Goal: Feedback & Contribution: Contribute content

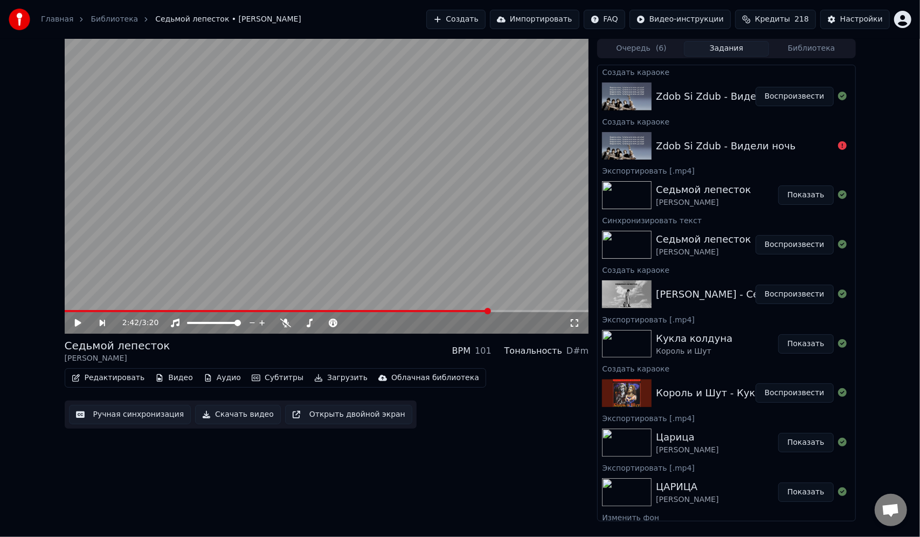
click at [780, 94] on button "Воспроизвести" at bounding box center [795, 96] width 78 height 19
click at [94, 309] on video at bounding box center [327, 186] width 524 height 295
click at [74, 327] on icon at bounding box center [85, 322] width 25 height 9
click at [93, 311] on span at bounding box center [327, 311] width 524 height 2
click at [93, 311] on span at bounding box center [80, 311] width 30 height 2
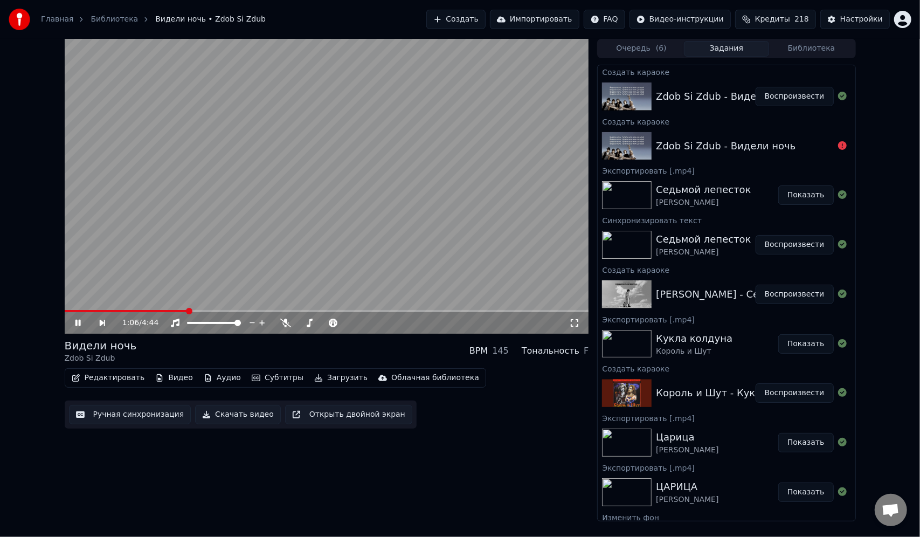
click at [77, 321] on icon at bounding box center [77, 323] width 5 height 6
click at [79, 324] on icon at bounding box center [85, 322] width 25 height 9
click at [205, 311] on span at bounding box center [327, 311] width 524 height 2
click at [225, 311] on span at bounding box center [327, 311] width 524 height 2
click at [239, 313] on div "1:28 / 4:44" at bounding box center [327, 323] width 524 height 22
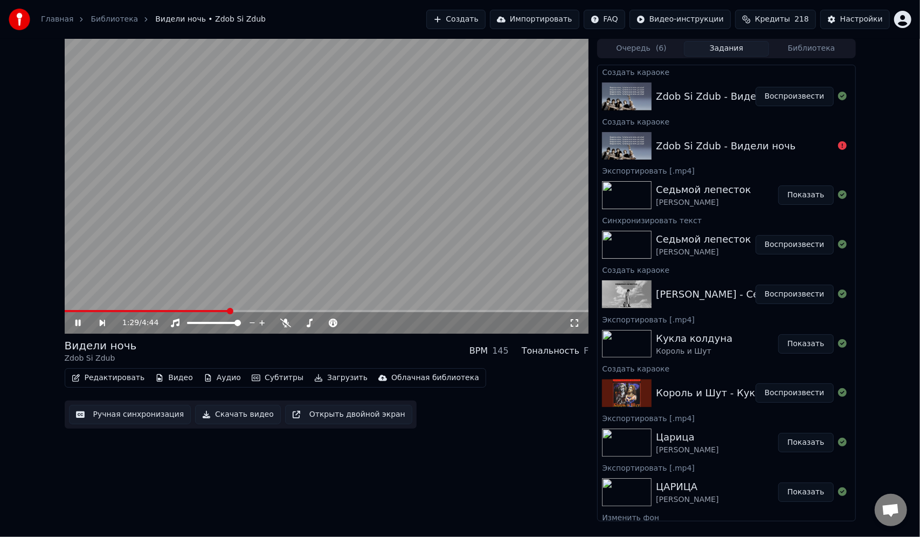
click at [242, 309] on video at bounding box center [327, 186] width 524 height 295
click at [240, 310] on span at bounding box center [327, 311] width 524 height 2
click at [77, 321] on icon at bounding box center [77, 323] width 6 height 8
click at [268, 310] on span at bounding box center [327, 311] width 524 height 2
click at [295, 311] on span at bounding box center [327, 311] width 524 height 2
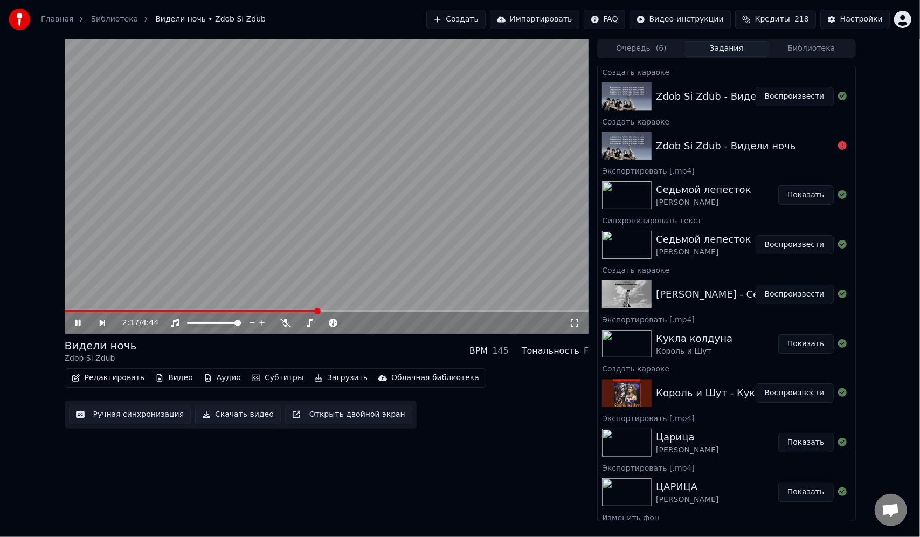
click at [317, 310] on span at bounding box center [327, 311] width 524 height 2
click at [352, 310] on span at bounding box center [327, 311] width 524 height 2
click at [341, 311] on span at bounding box center [203, 311] width 277 height 2
click at [323, 311] on span at bounding box center [194, 311] width 259 height 2
click at [309, 311] on span at bounding box center [196, 311] width 262 height 2
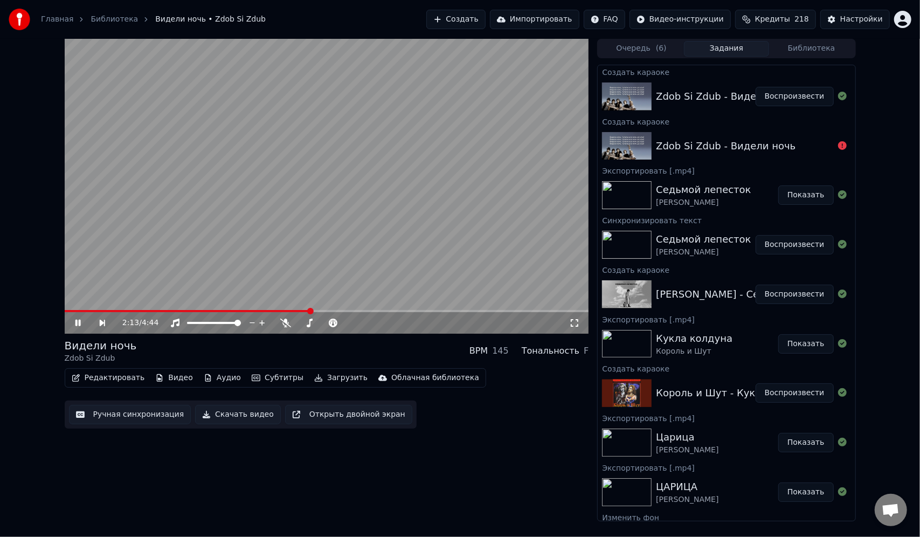
click at [287, 311] on span at bounding box center [188, 311] width 246 height 2
click at [255, 311] on span at bounding box center [161, 311] width 192 height 2
click at [228, 311] on span at bounding box center [147, 311] width 164 height 2
click at [308, 311] on span at bounding box center [327, 311] width 524 height 2
click at [315, 311] on span at bounding box center [327, 311] width 524 height 2
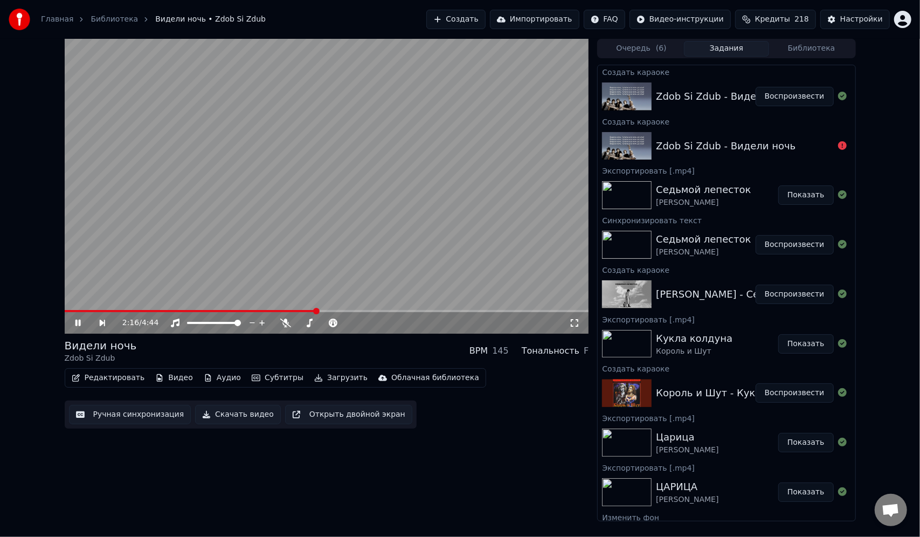
click at [323, 311] on span at bounding box center [327, 311] width 524 height 2
click at [332, 311] on span at bounding box center [327, 311] width 524 height 2
click at [343, 312] on span at bounding box center [327, 311] width 524 height 2
click at [120, 378] on button "Редактировать" at bounding box center [108, 377] width 82 height 15
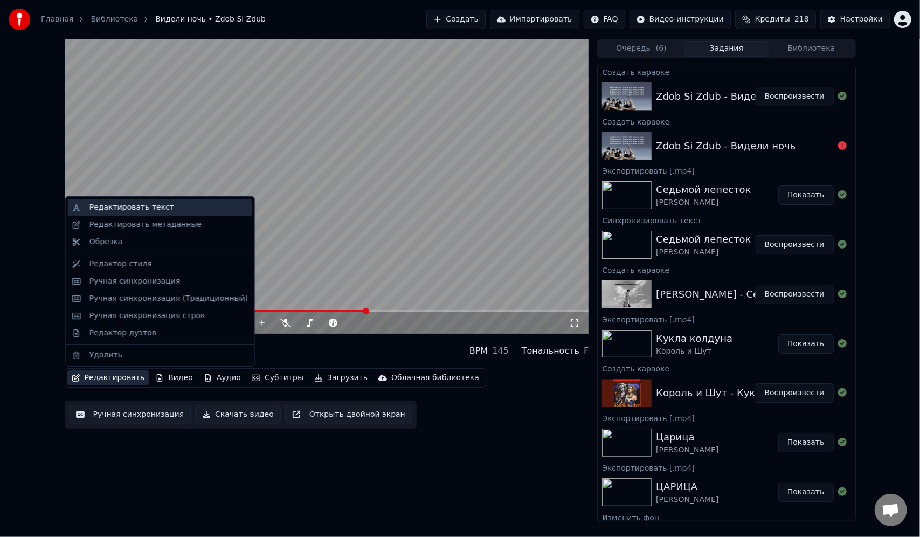
click at [140, 208] on div "Редактировать текст" at bounding box center [131, 207] width 85 height 11
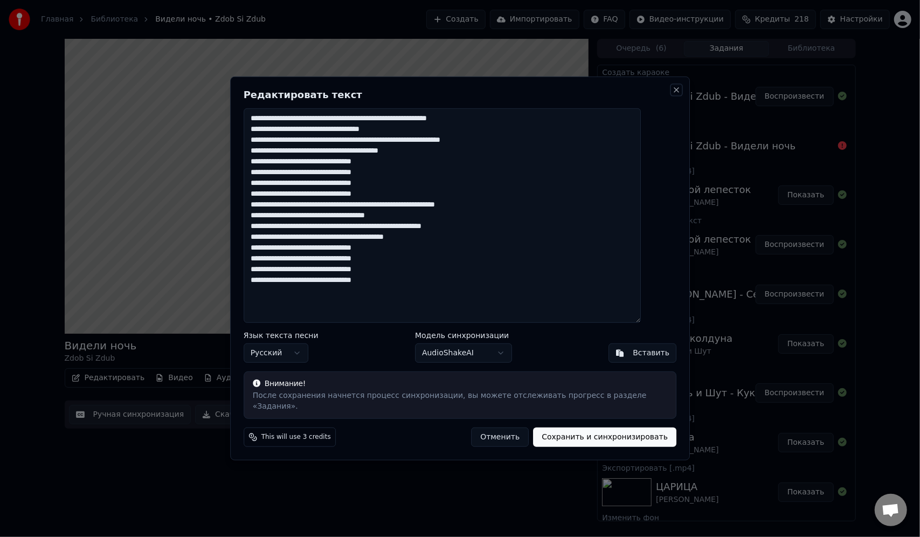
click at [672, 94] on button "Close" at bounding box center [676, 90] width 9 height 9
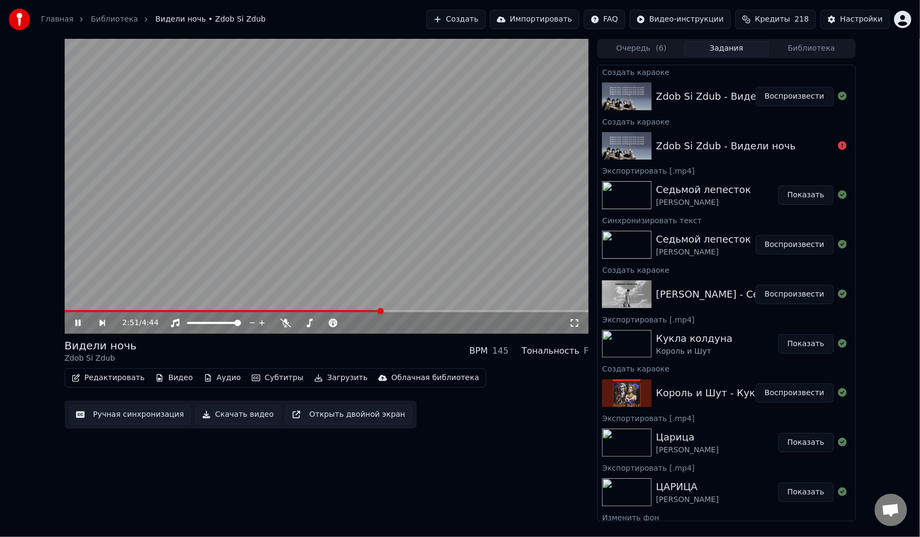
click at [324, 309] on video at bounding box center [327, 186] width 524 height 295
click at [324, 310] on span at bounding box center [195, 311] width 260 height 2
click at [117, 377] on button "Редактировать" at bounding box center [108, 377] width 82 height 15
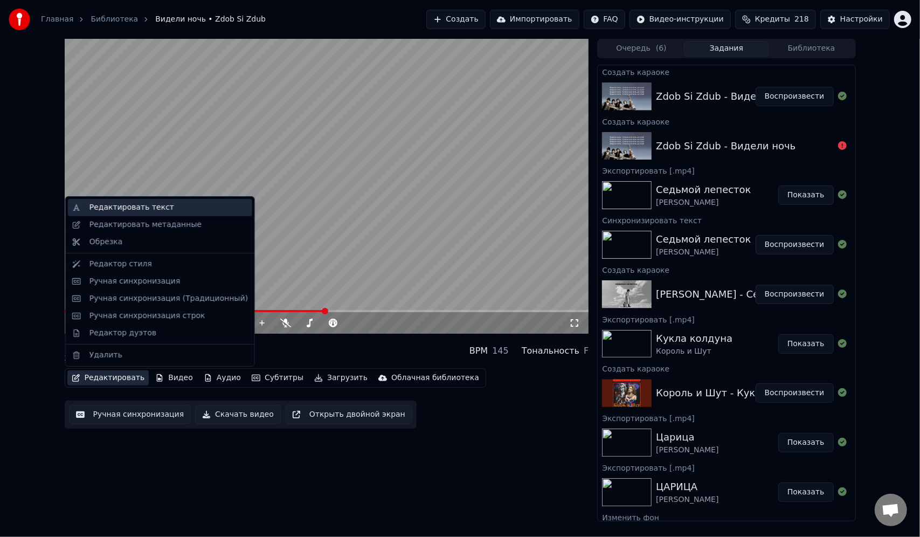
click at [135, 204] on div "Редактировать текст" at bounding box center [131, 207] width 85 height 11
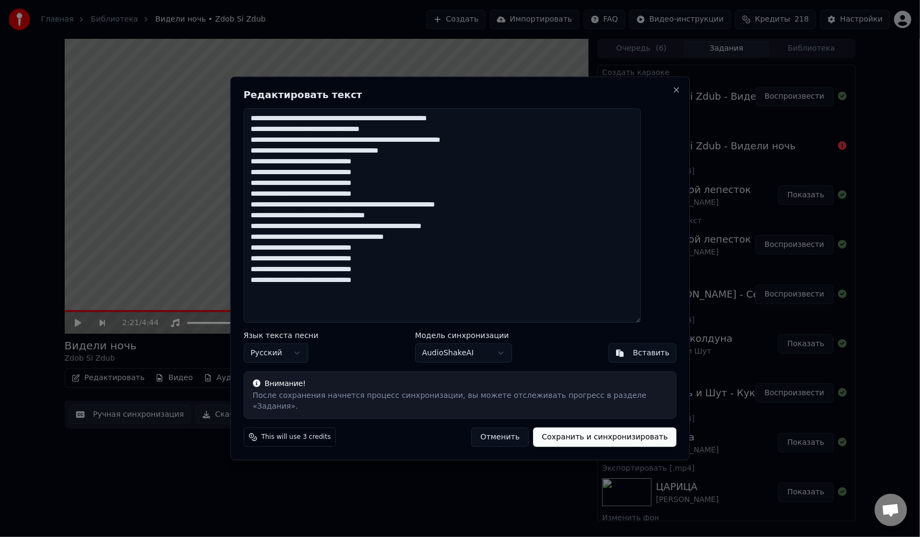
drag, startPoint x: 421, startPoint y: 294, endPoint x: 251, endPoint y: 109, distance: 251.7
click at [251, 109] on div "**********" at bounding box center [460, 269] width 460 height 384
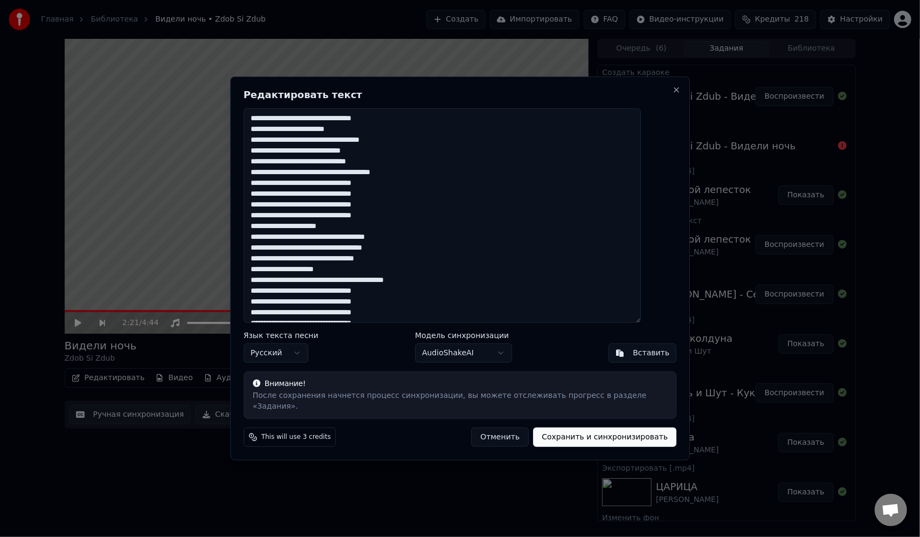
scroll to position [53, 0]
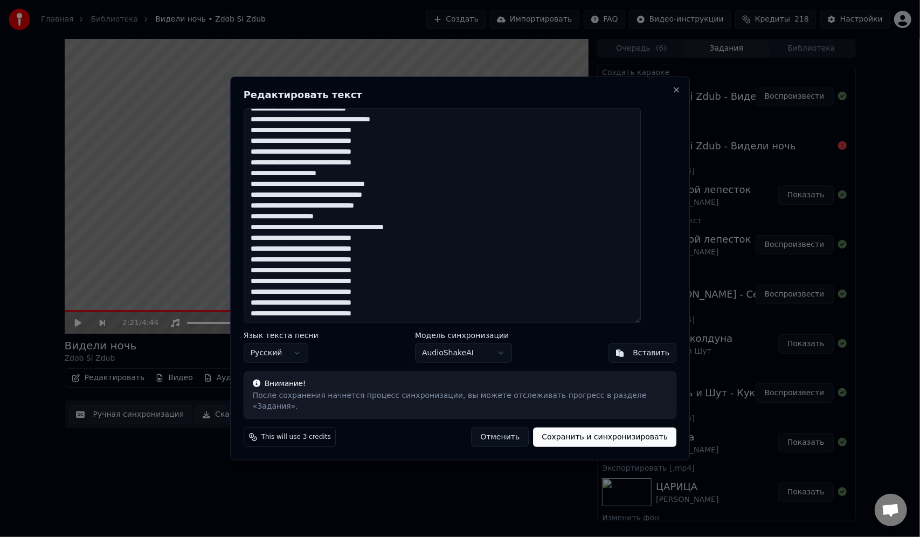
type textarea "**********"
click at [560, 432] on button "Сохранить и синхронизировать" at bounding box center [604, 436] width 143 height 19
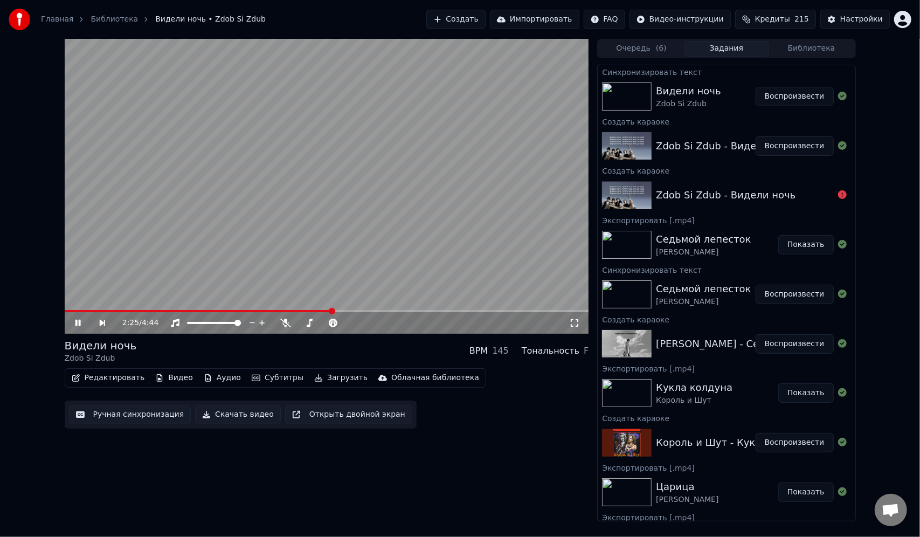
click at [200, 312] on div "2:25 / 4:44" at bounding box center [327, 323] width 524 height 22
click at [70, 310] on span at bounding box center [67, 311] width 5 height 2
click at [93, 310] on span at bounding box center [327, 311] width 524 height 2
click at [115, 310] on span at bounding box center [327, 311] width 524 height 2
click at [804, 94] on button "Воспроизвести" at bounding box center [795, 96] width 78 height 19
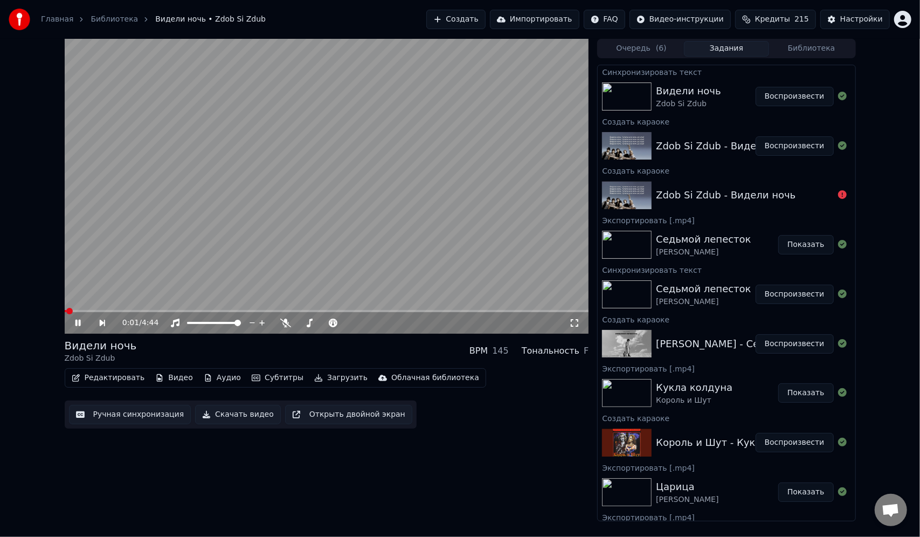
click at [85, 311] on span at bounding box center [327, 311] width 524 height 2
click at [311, 311] on span at bounding box center [327, 311] width 524 height 2
click at [322, 311] on span at bounding box center [327, 311] width 524 height 2
click at [339, 311] on span at bounding box center [327, 311] width 524 height 2
click at [347, 311] on span at bounding box center [327, 311] width 524 height 2
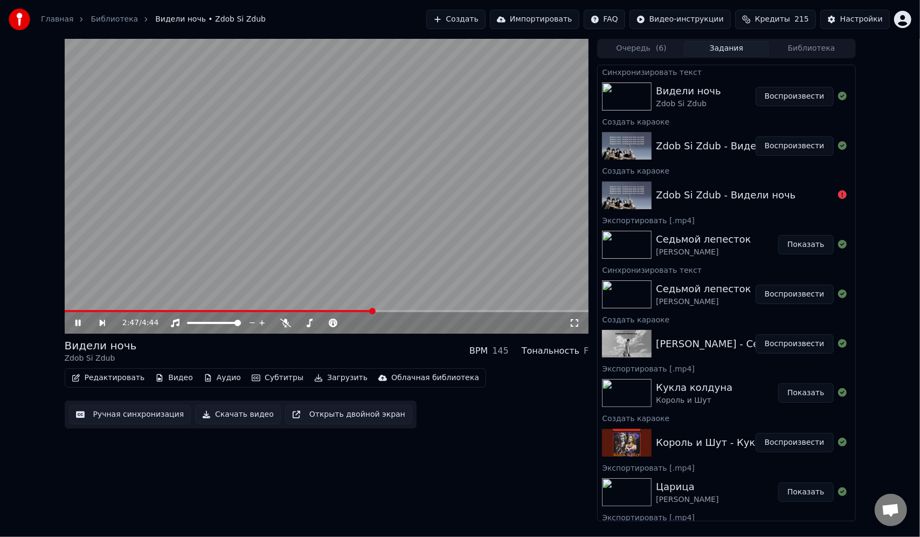
click at [372, 310] on span at bounding box center [327, 311] width 524 height 2
click at [394, 310] on span at bounding box center [327, 311] width 524 height 2
click at [409, 311] on span at bounding box center [327, 311] width 524 height 2
click at [422, 311] on span at bounding box center [327, 311] width 524 height 2
click at [437, 310] on span at bounding box center [327, 311] width 524 height 2
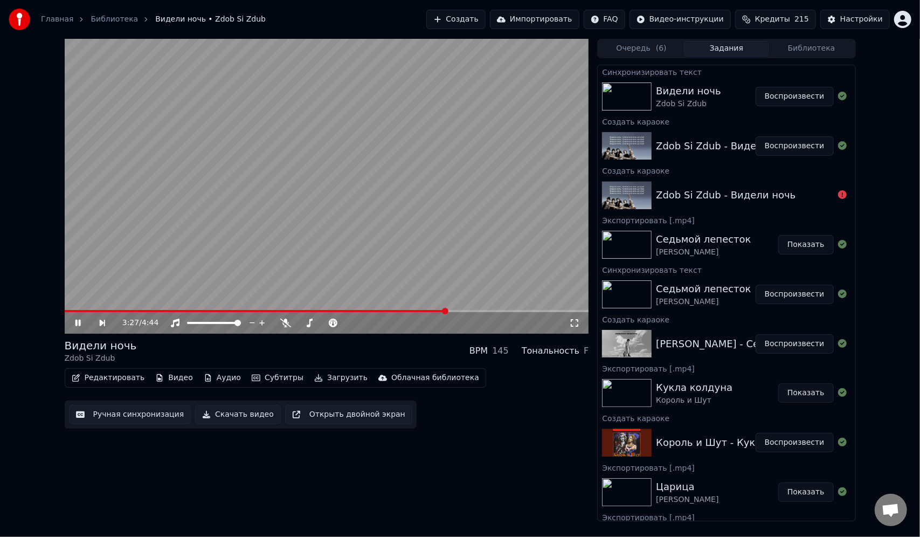
click at [447, 310] on span at bounding box center [327, 311] width 524 height 2
click at [458, 310] on span at bounding box center [327, 311] width 524 height 2
click at [476, 310] on span at bounding box center [327, 311] width 524 height 2
click at [494, 308] on video at bounding box center [327, 186] width 524 height 295
click at [490, 312] on div "3:43 / 4:44" at bounding box center [327, 323] width 524 height 22
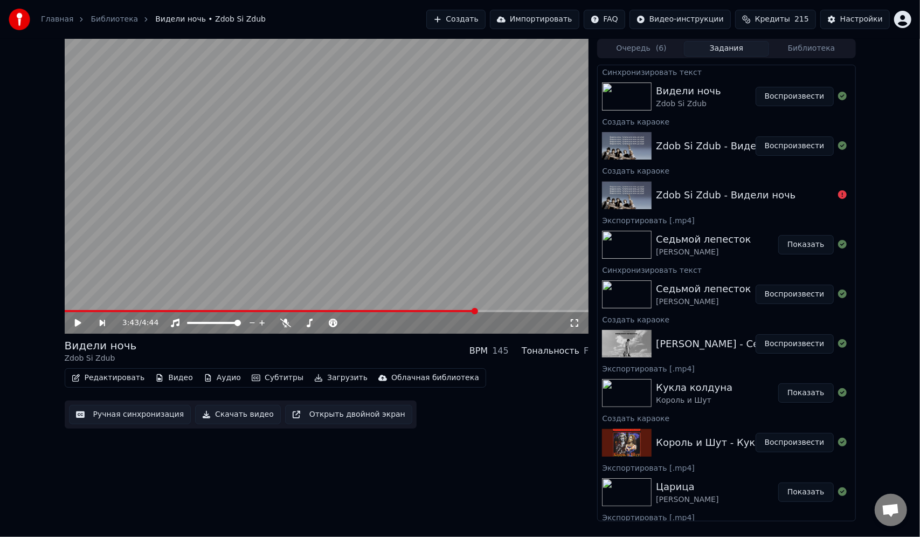
click at [464, 275] on video at bounding box center [327, 186] width 524 height 295
click at [486, 310] on span at bounding box center [327, 311] width 524 height 2
click at [500, 310] on span at bounding box center [327, 311] width 524 height 2
click at [516, 310] on span at bounding box center [327, 311] width 524 height 2
click at [77, 320] on icon at bounding box center [77, 323] width 5 height 6
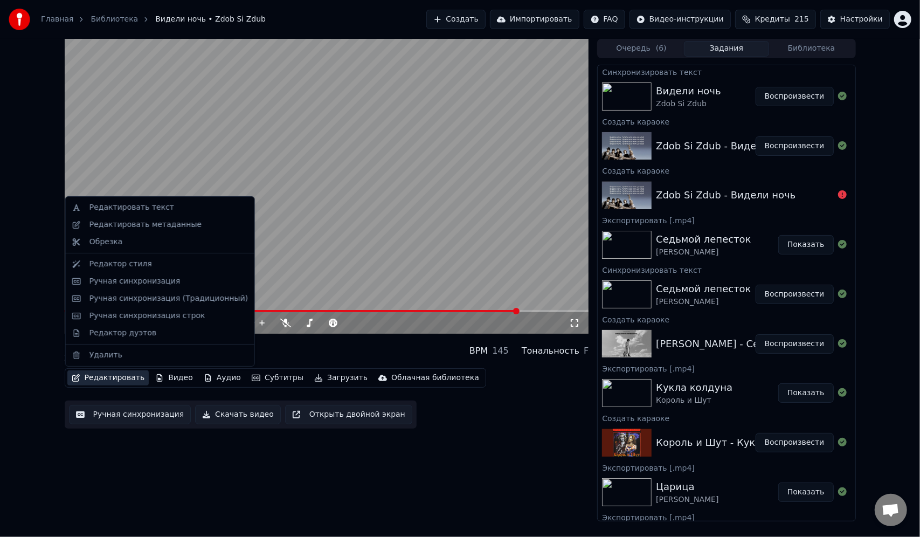
click at [105, 377] on button "Редактировать" at bounding box center [108, 377] width 82 height 15
click at [126, 202] on div "Редактировать текст" at bounding box center [131, 207] width 85 height 11
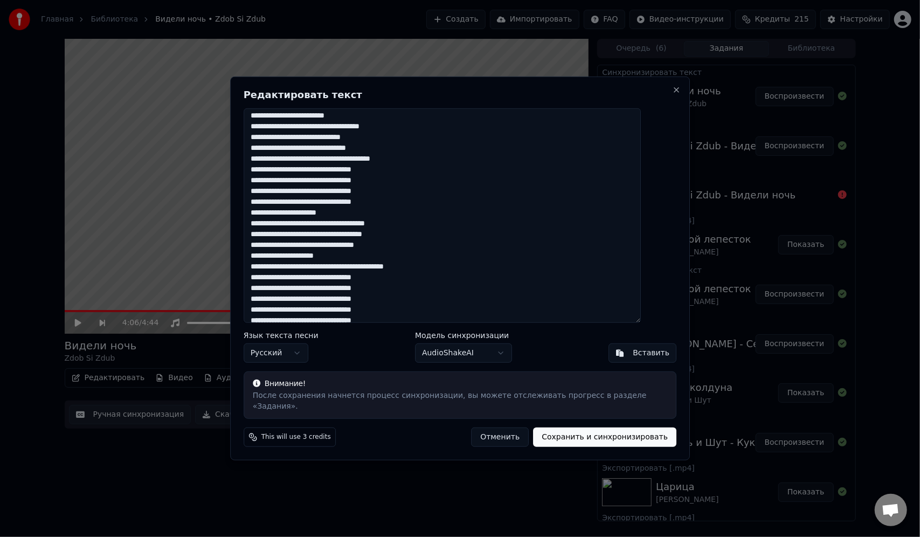
scroll to position [53, 0]
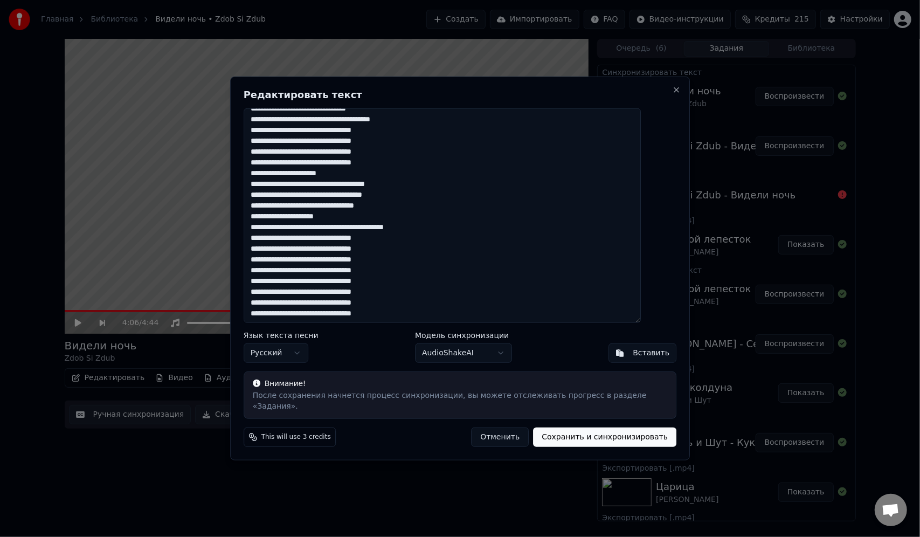
drag, startPoint x: 269, startPoint y: 122, endPoint x: 455, endPoint y: 330, distance: 279.0
click at [455, 329] on div "**********" at bounding box center [460, 269] width 460 height 384
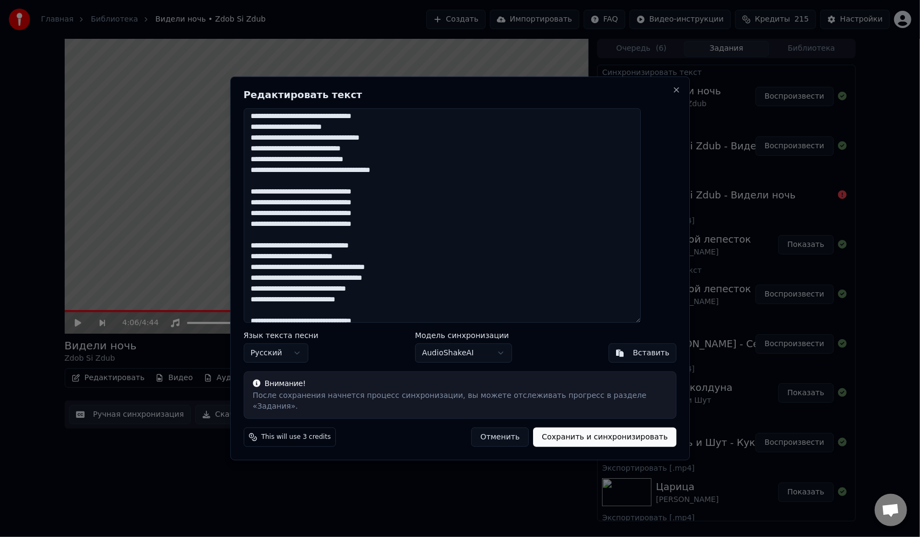
scroll to position [0, 0]
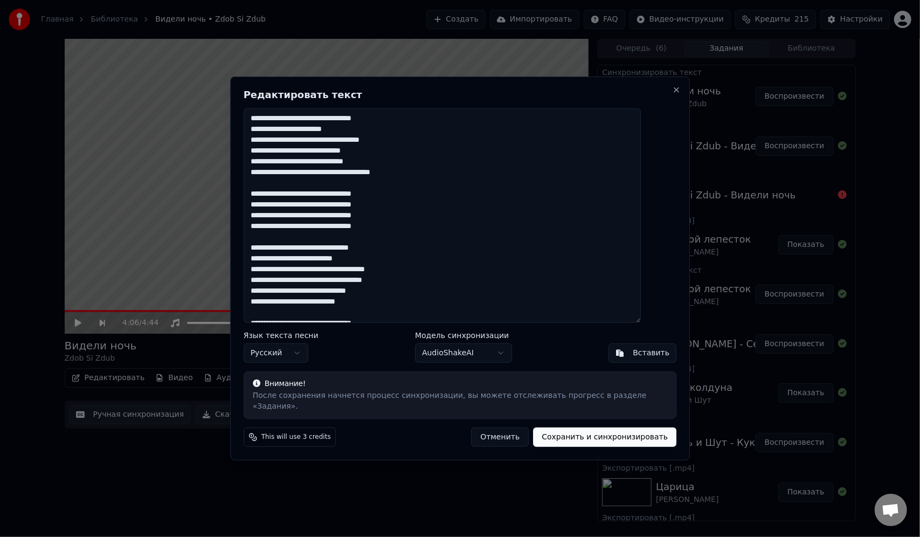
type textarea "**********"
click at [577, 431] on button "Сохранить и синхронизировать" at bounding box center [604, 436] width 143 height 19
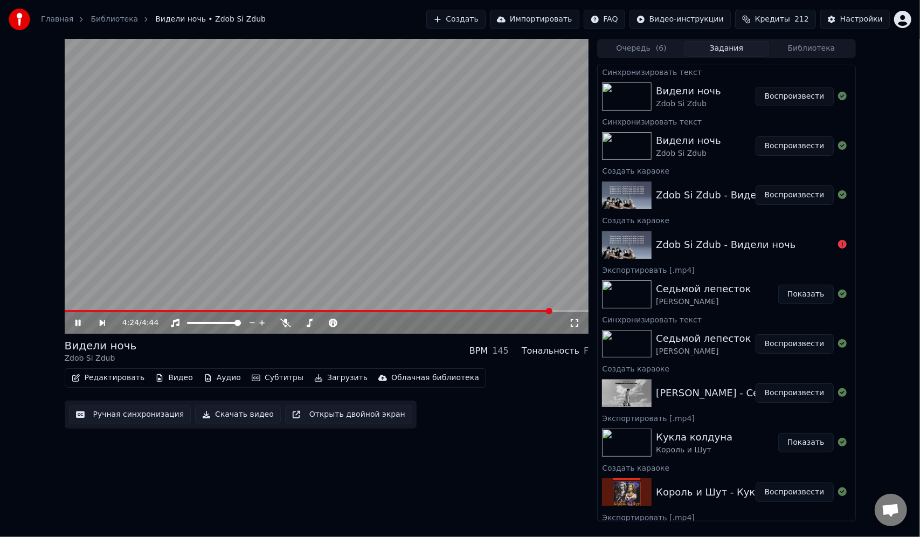
click at [798, 96] on button "Воспроизвести" at bounding box center [795, 96] width 78 height 19
click at [92, 309] on video at bounding box center [327, 186] width 524 height 295
click at [91, 310] on span at bounding box center [327, 311] width 524 height 2
click at [131, 273] on video at bounding box center [327, 186] width 524 height 295
click at [109, 383] on button "Редактировать" at bounding box center [108, 377] width 82 height 15
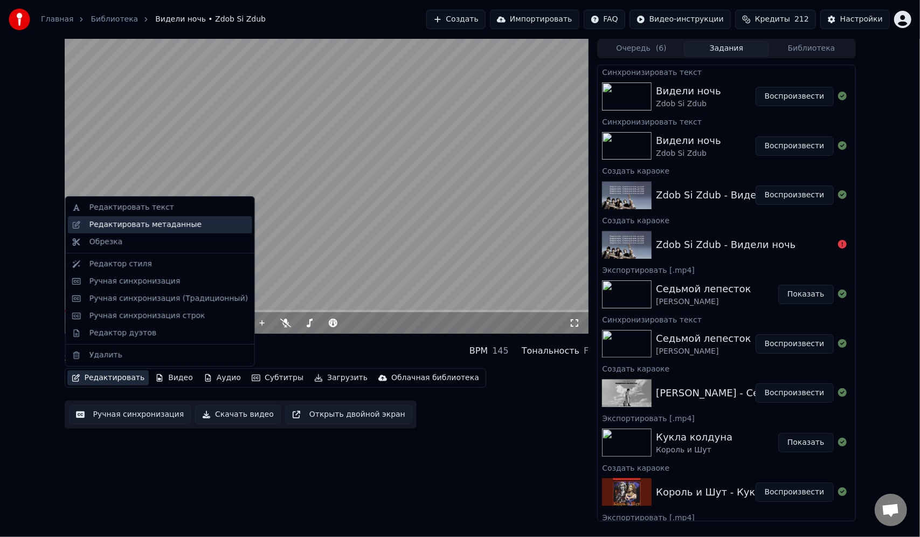
click at [142, 217] on div "Редактировать метаданные" at bounding box center [160, 224] width 184 height 17
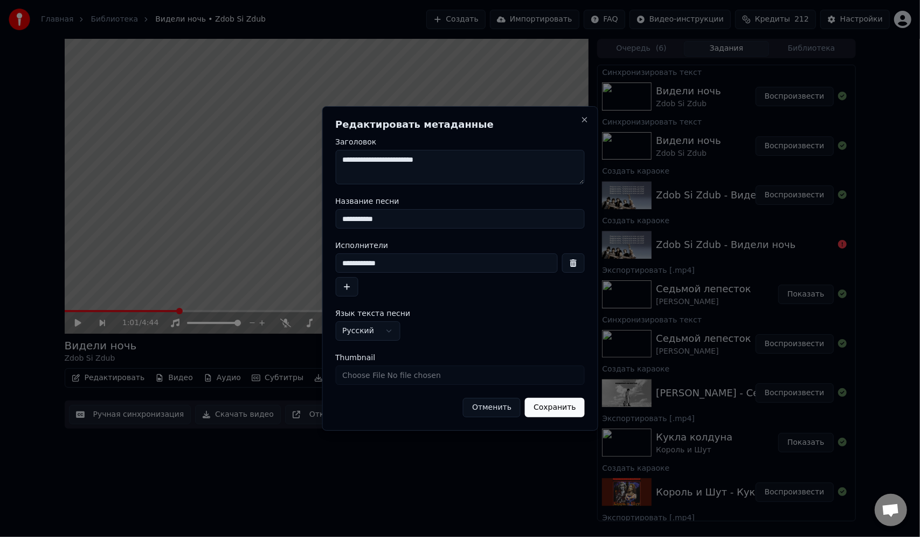
click at [503, 408] on button "Отменить" at bounding box center [492, 407] width 58 height 19
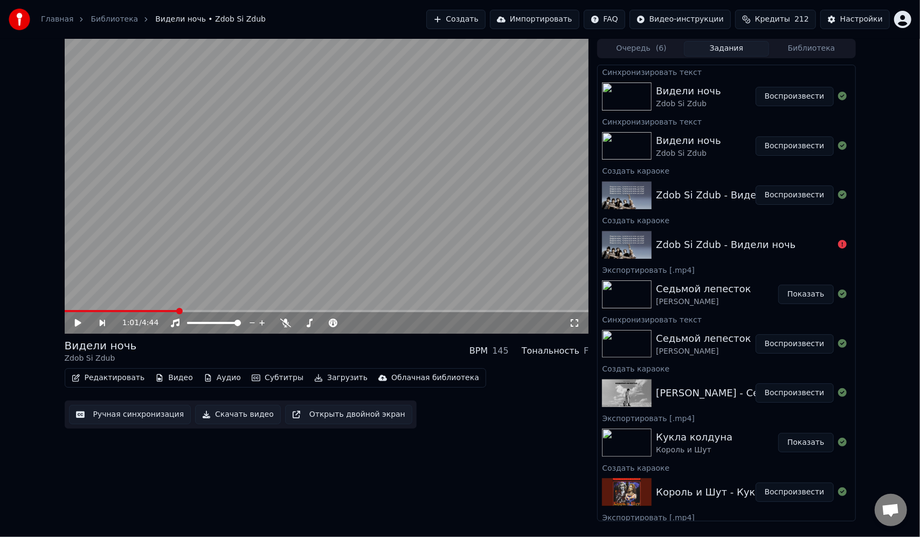
click at [107, 379] on button "Редактировать" at bounding box center [108, 377] width 82 height 15
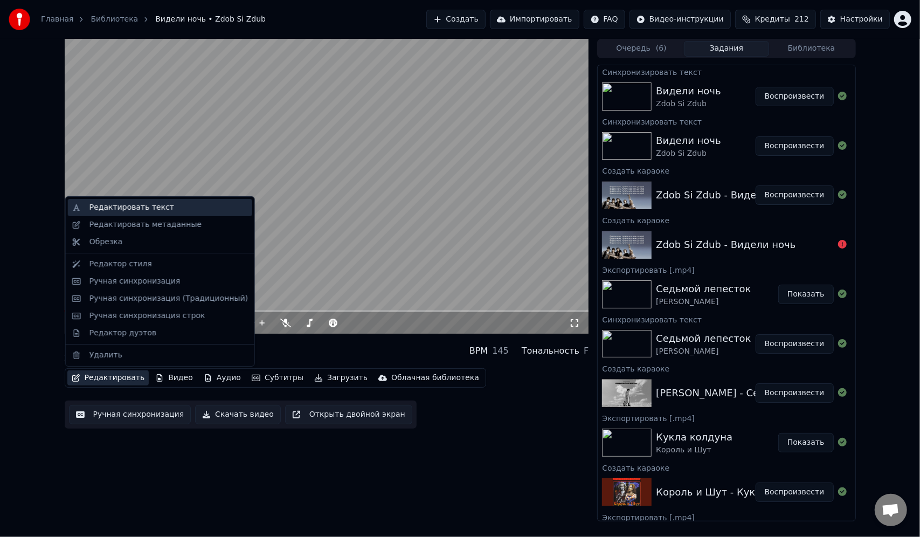
click at [139, 209] on div "Редактировать текст" at bounding box center [131, 207] width 85 height 11
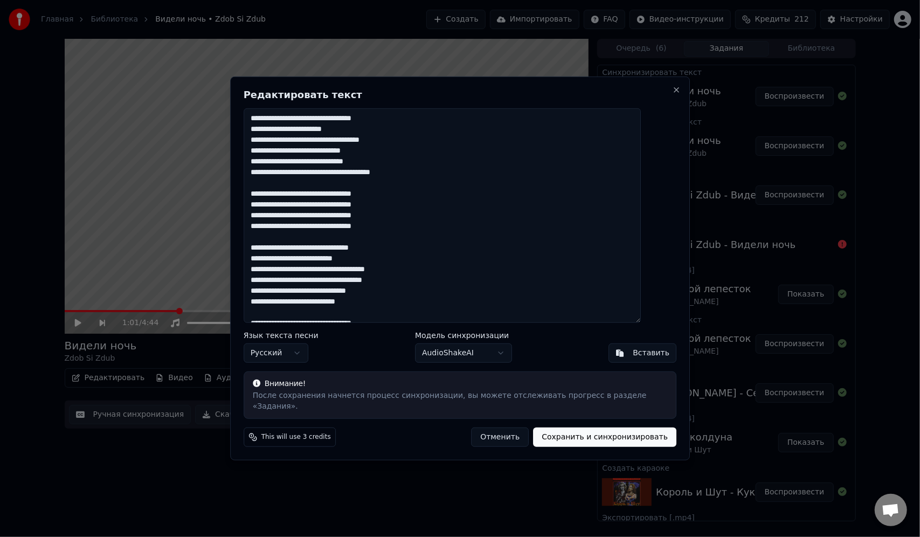
drag, startPoint x: 372, startPoint y: 198, endPoint x: 357, endPoint y: 199, distance: 15.1
click at [357, 199] on textarea at bounding box center [443, 215] width 398 height 214
drag, startPoint x: 357, startPoint y: 199, endPoint x: 373, endPoint y: 202, distance: 16.4
click at [373, 202] on textarea at bounding box center [443, 215] width 398 height 214
drag, startPoint x: 357, startPoint y: 210, endPoint x: 373, endPoint y: 212, distance: 15.8
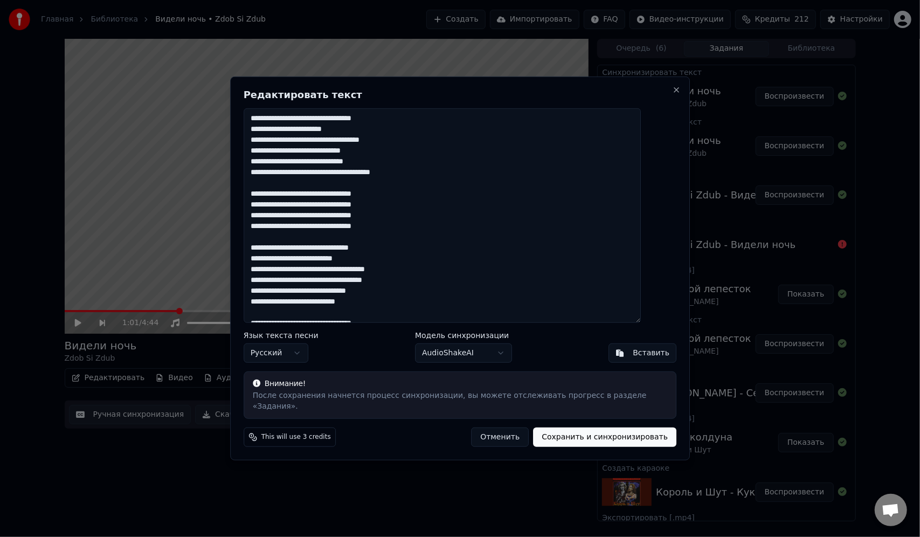
click at [373, 212] on textarea at bounding box center [443, 215] width 398 height 214
drag, startPoint x: 356, startPoint y: 219, endPoint x: 371, endPoint y: 220, distance: 15.1
click at [371, 220] on textarea at bounding box center [443, 215] width 398 height 214
drag, startPoint x: 357, startPoint y: 233, endPoint x: 372, endPoint y: 234, distance: 14.6
click at [372, 234] on textarea at bounding box center [443, 215] width 398 height 214
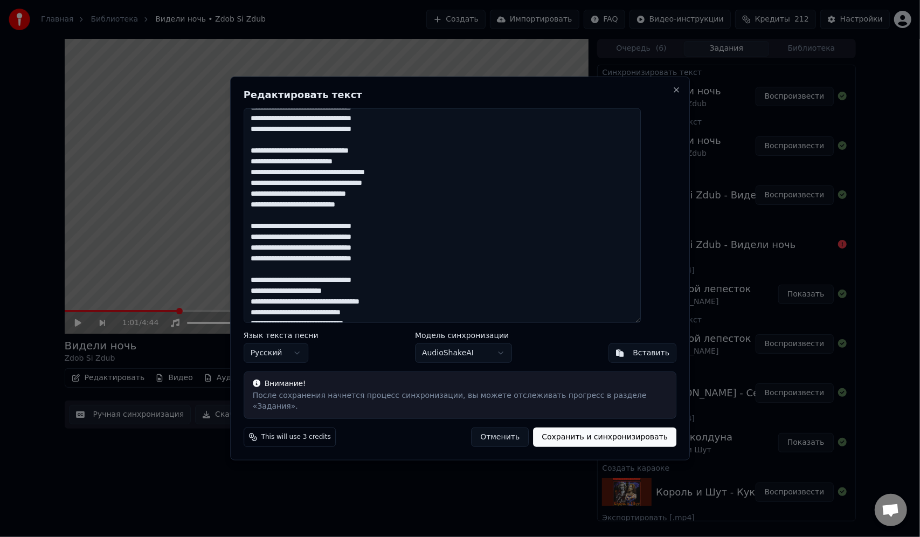
scroll to position [108, 0]
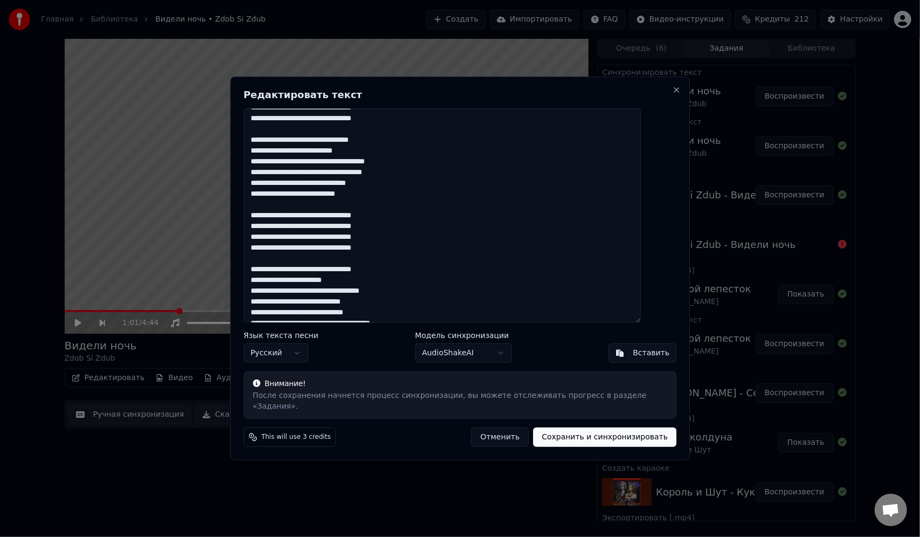
drag, startPoint x: 357, startPoint y: 220, endPoint x: 371, endPoint y: 223, distance: 14.9
click at [371, 223] on textarea at bounding box center [443, 215] width 398 height 214
drag, startPoint x: 357, startPoint y: 229, endPoint x: 373, endPoint y: 231, distance: 16.3
click at [373, 231] on textarea at bounding box center [443, 215] width 398 height 214
drag, startPoint x: 296, startPoint y: 220, endPoint x: 311, endPoint y: 223, distance: 14.8
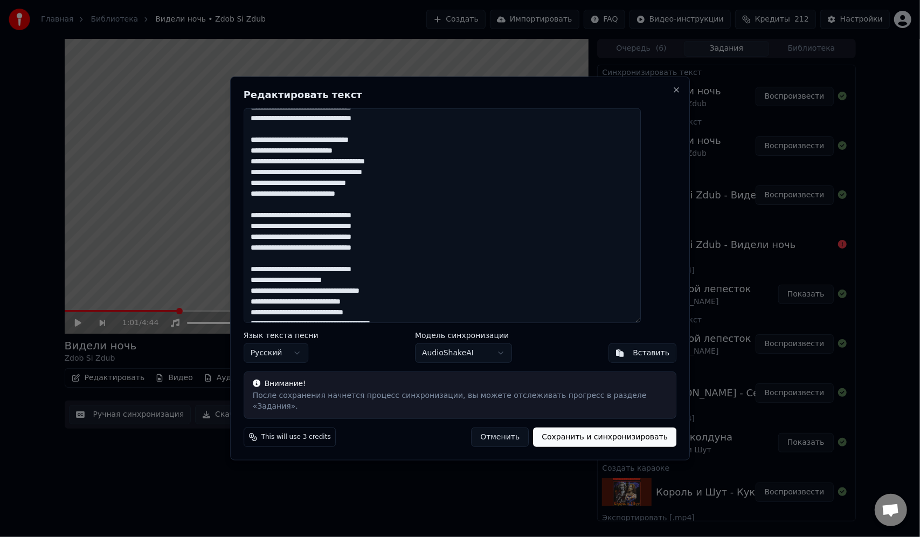
click at [311, 223] on textarea at bounding box center [443, 215] width 398 height 214
drag, startPoint x: 295, startPoint y: 232, endPoint x: 310, endPoint y: 232, distance: 15.1
click at [310, 232] on textarea at bounding box center [443, 215] width 398 height 214
drag, startPoint x: 296, startPoint y: 242, endPoint x: 310, endPoint y: 242, distance: 14.0
click at [310, 242] on textarea at bounding box center [443, 215] width 398 height 214
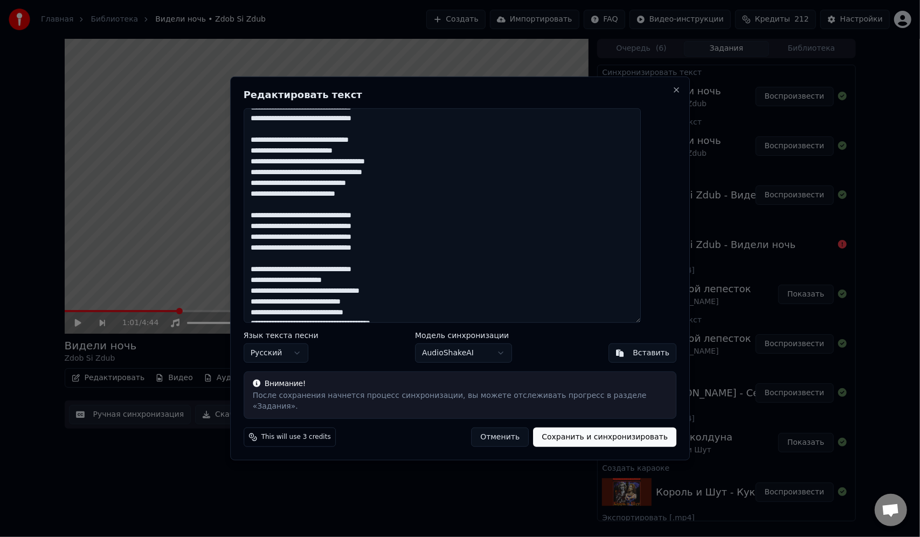
drag, startPoint x: 296, startPoint y: 253, endPoint x: 311, endPoint y: 254, distance: 15.1
click at [311, 254] on textarea at bounding box center [443, 215] width 398 height 214
drag, startPoint x: 357, startPoint y: 252, endPoint x: 372, endPoint y: 253, distance: 15.7
click at [372, 253] on textarea at bounding box center [443, 215] width 398 height 214
drag, startPoint x: 357, startPoint y: 244, endPoint x: 372, endPoint y: 245, distance: 15.1
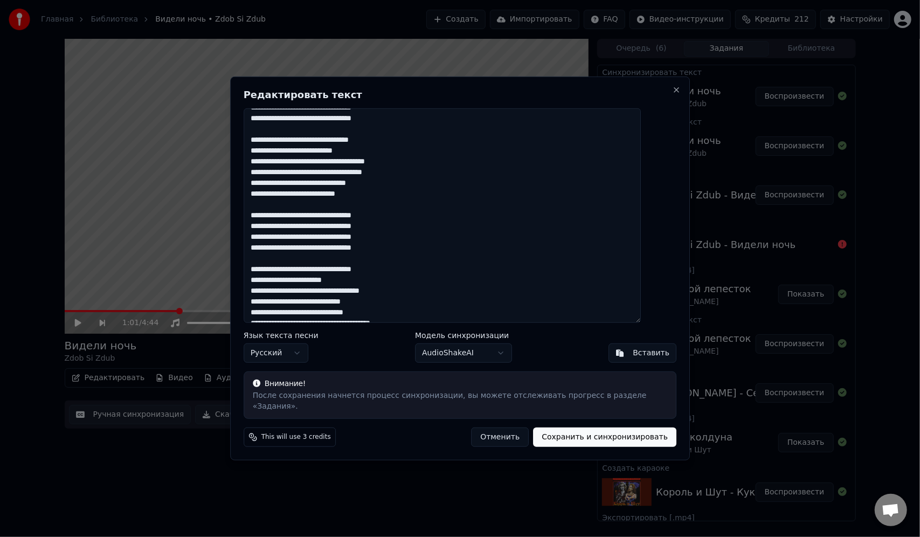
click at [372, 245] on textarea at bounding box center [443, 215] width 398 height 214
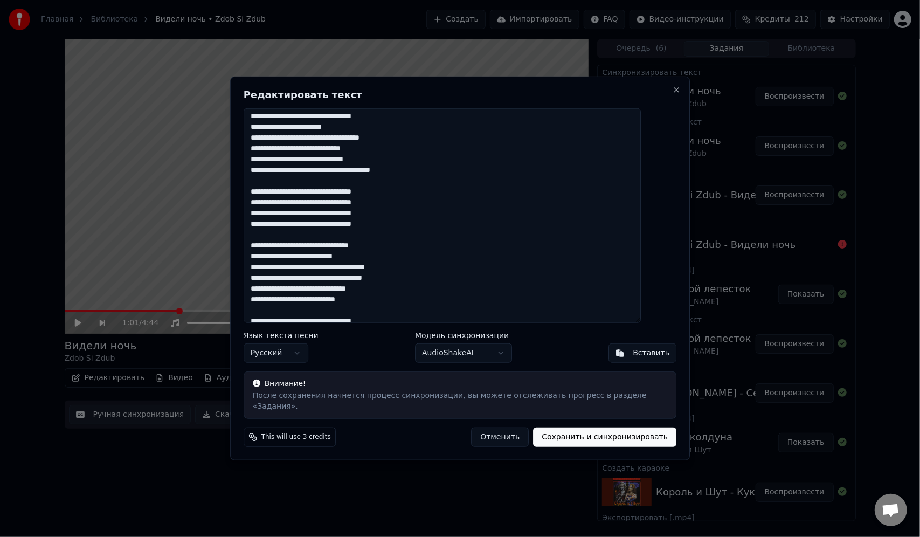
scroll to position [0, 0]
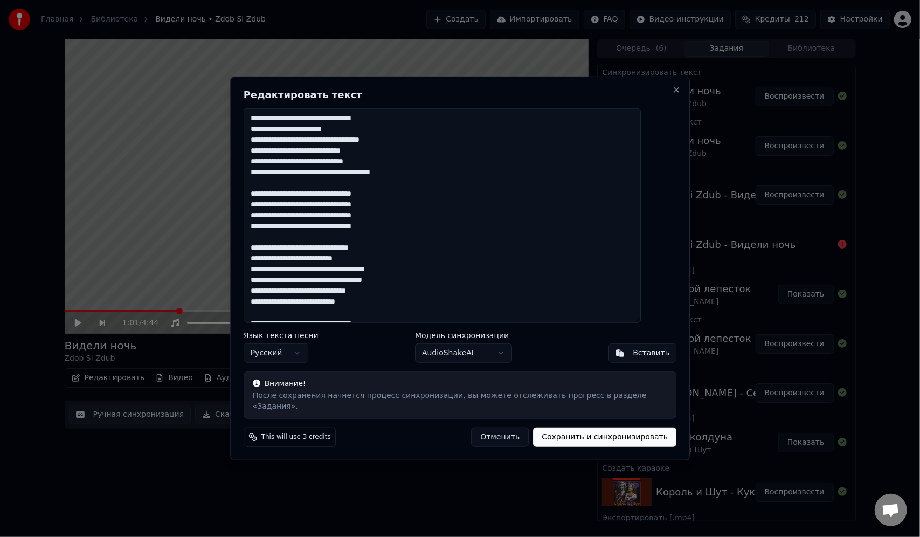
drag, startPoint x: 295, startPoint y: 200, endPoint x: 311, endPoint y: 203, distance: 16.3
click at [311, 203] on textarea at bounding box center [443, 215] width 398 height 214
drag, startPoint x: 296, startPoint y: 211, endPoint x: 310, endPoint y: 212, distance: 14.1
click at [310, 212] on textarea at bounding box center [443, 215] width 398 height 214
drag, startPoint x: 295, startPoint y: 222, endPoint x: 310, endPoint y: 223, distance: 15.6
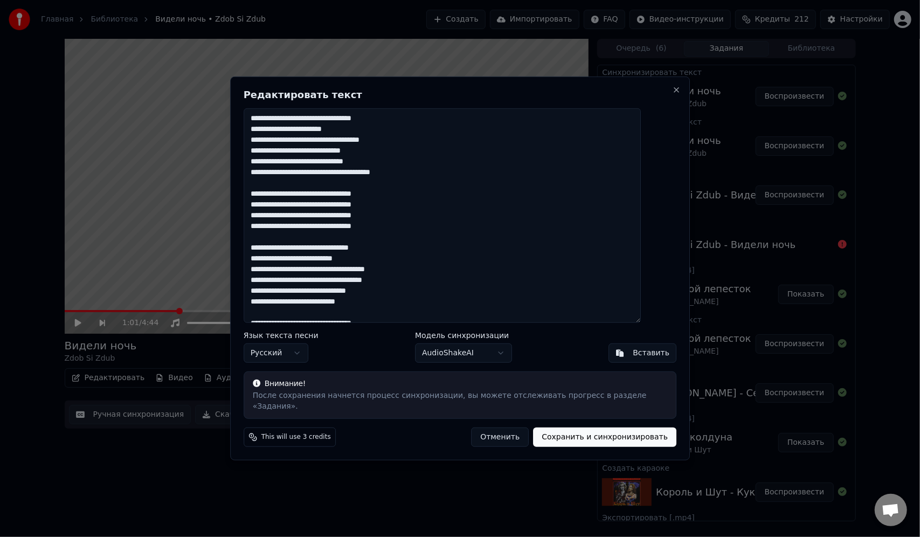
click at [310, 223] on textarea at bounding box center [443, 215] width 398 height 214
drag, startPoint x: 296, startPoint y: 234, endPoint x: 310, endPoint y: 235, distance: 14.6
click at [310, 235] on textarea at bounding box center [443, 215] width 398 height 214
click at [411, 200] on textarea at bounding box center [443, 215] width 398 height 214
click at [410, 209] on textarea at bounding box center [443, 215] width 398 height 214
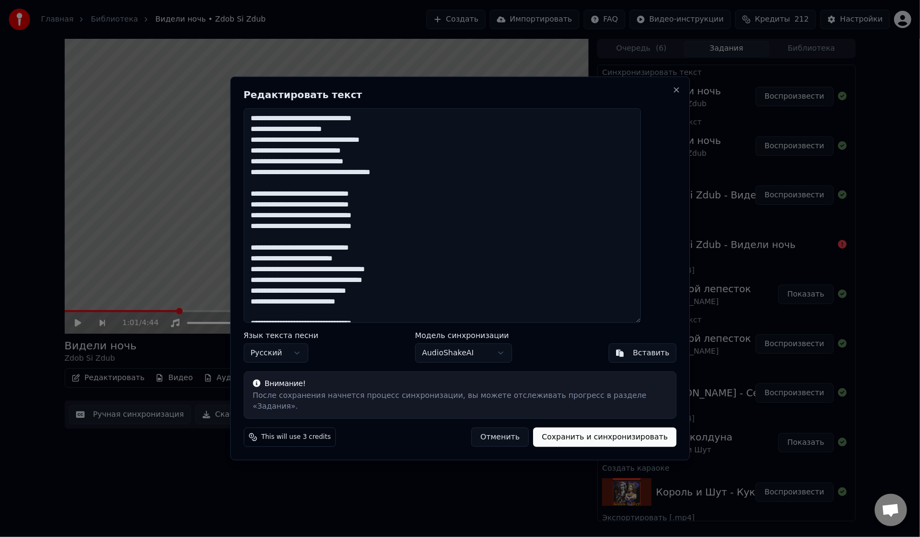
click at [408, 224] on textarea at bounding box center [443, 215] width 398 height 214
click at [408, 233] on textarea at bounding box center [443, 215] width 398 height 214
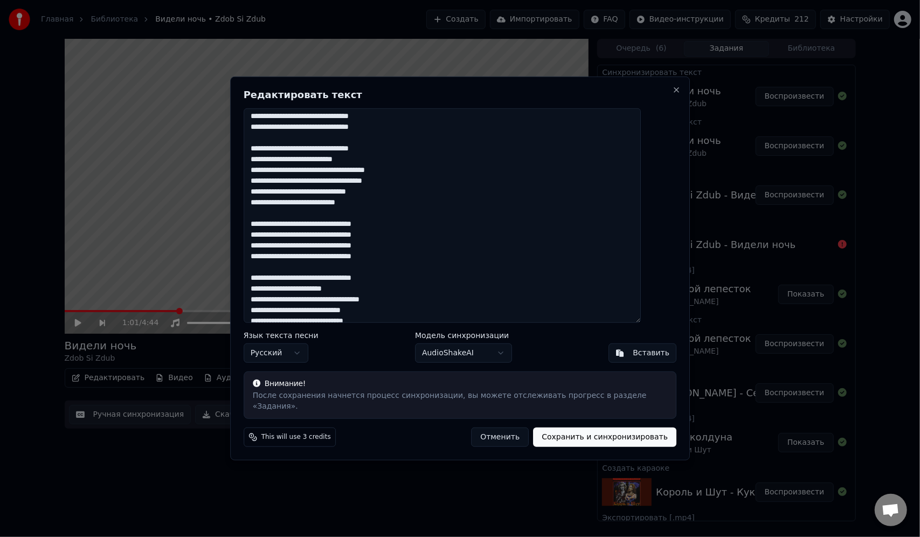
scroll to position [108, 0]
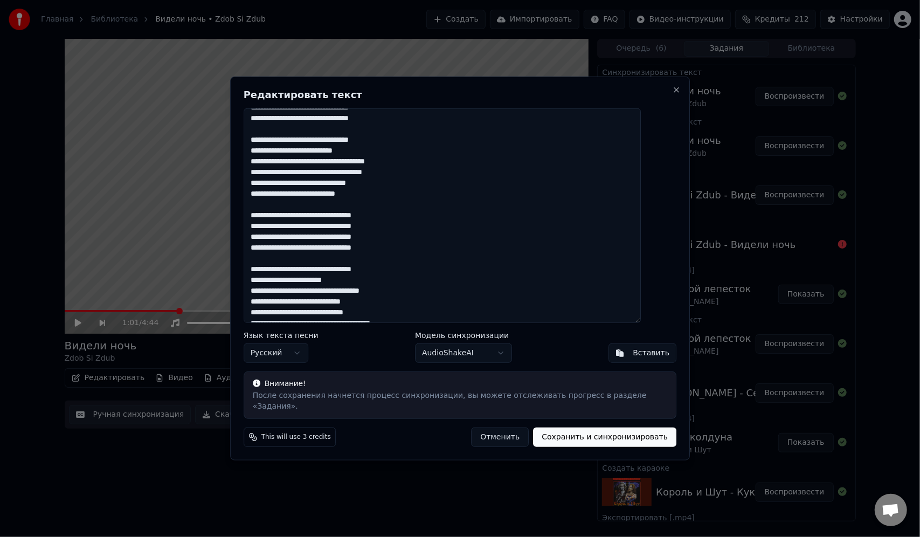
click at [410, 220] on textarea at bounding box center [443, 215] width 398 height 214
click at [411, 234] on textarea at bounding box center [443, 215] width 398 height 214
click at [412, 243] on textarea at bounding box center [443, 215] width 398 height 214
click at [412, 256] on textarea at bounding box center [443, 215] width 398 height 214
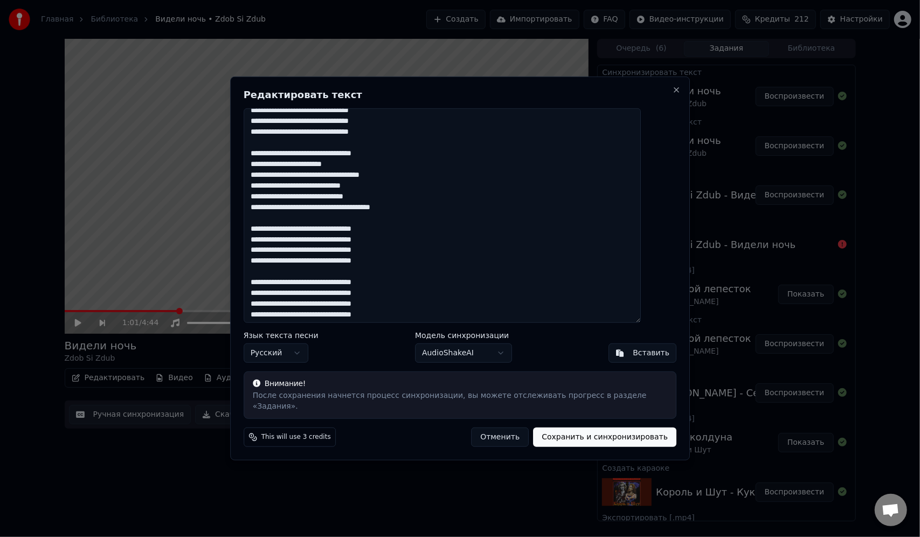
scroll to position [225, 0]
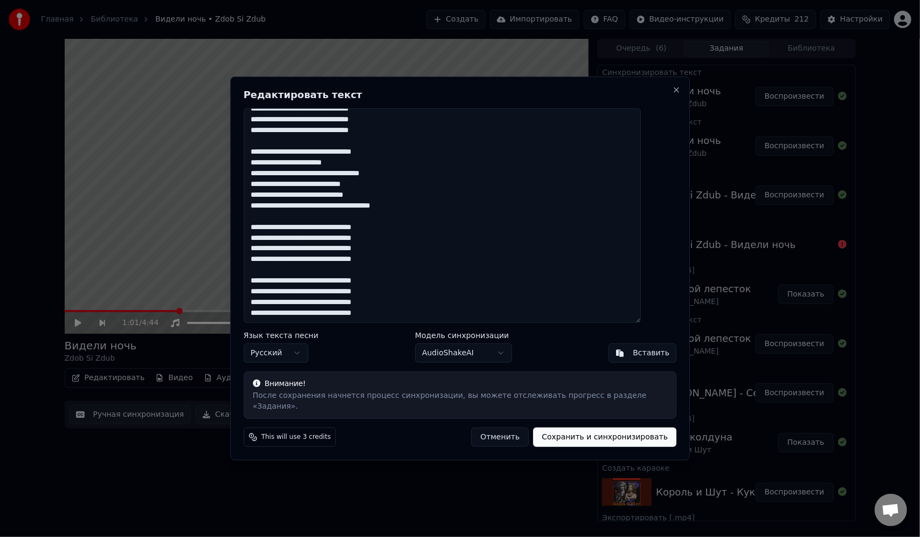
drag, startPoint x: 357, startPoint y: 233, endPoint x: 371, endPoint y: 235, distance: 14.7
click at [371, 235] on textarea at bounding box center [443, 215] width 398 height 214
drag, startPoint x: 356, startPoint y: 242, endPoint x: 372, endPoint y: 245, distance: 16.3
click at [372, 245] on textarea at bounding box center [443, 215] width 398 height 214
drag, startPoint x: 356, startPoint y: 253, endPoint x: 372, endPoint y: 257, distance: 16.5
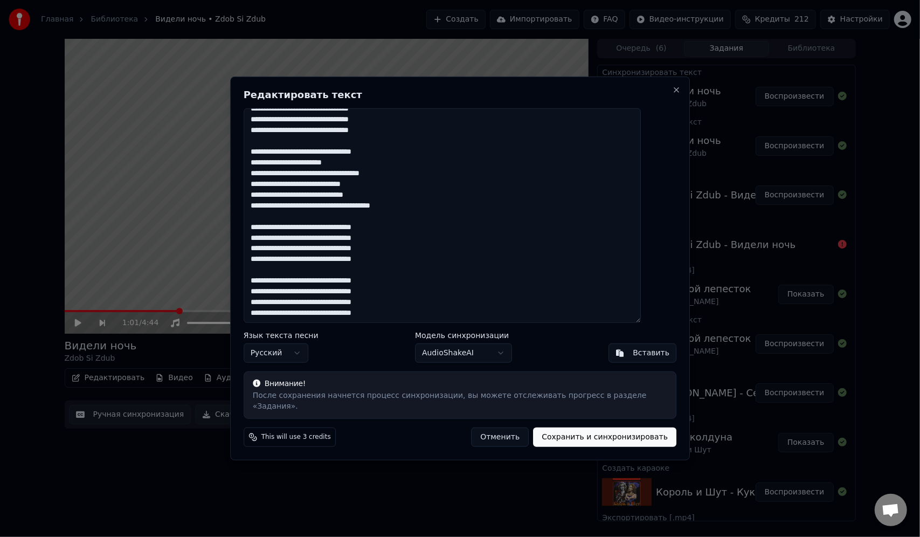
click at [372, 257] on textarea at bounding box center [443, 215] width 398 height 214
drag, startPoint x: 357, startPoint y: 266, endPoint x: 371, endPoint y: 268, distance: 14.7
click at [371, 268] on textarea at bounding box center [443, 215] width 398 height 214
drag, startPoint x: 295, startPoint y: 232, endPoint x: 311, endPoint y: 236, distance: 16.6
click at [311, 236] on textarea at bounding box center [443, 215] width 398 height 214
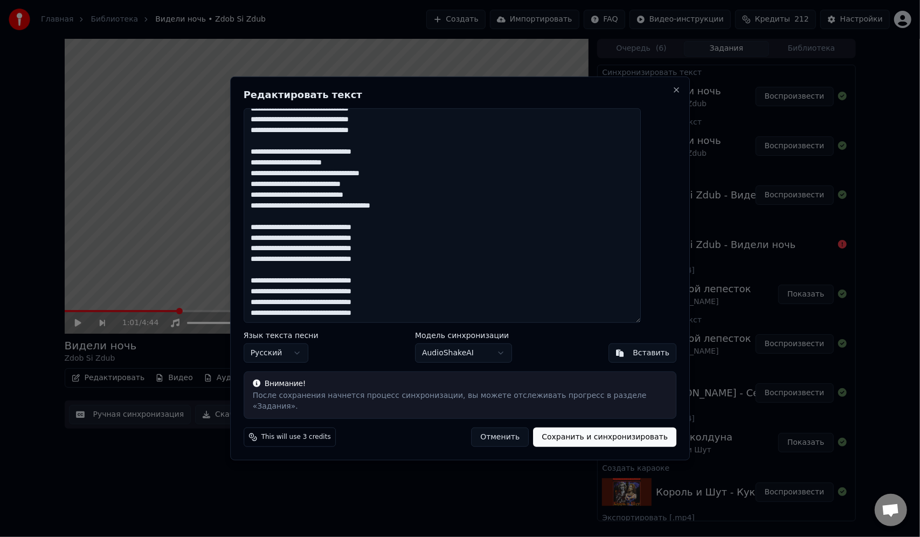
drag, startPoint x: 296, startPoint y: 242, endPoint x: 310, endPoint y: 244, distance: 14.6
click at [310, 244] on textarea at bounding box center [443, 215] width 398 height 214
drag, startPoint x: 296, startPoint y: 255, endPoint x: 312, endPoint y: 255, distance: 15.6
click at [312, 255] on textarea at bounding box center [443, 215] width 398 height 214
drag, startPoint x: 295, startPoint y: 268, endPoint x: 311, endPoint y: 268, distance: 16.7
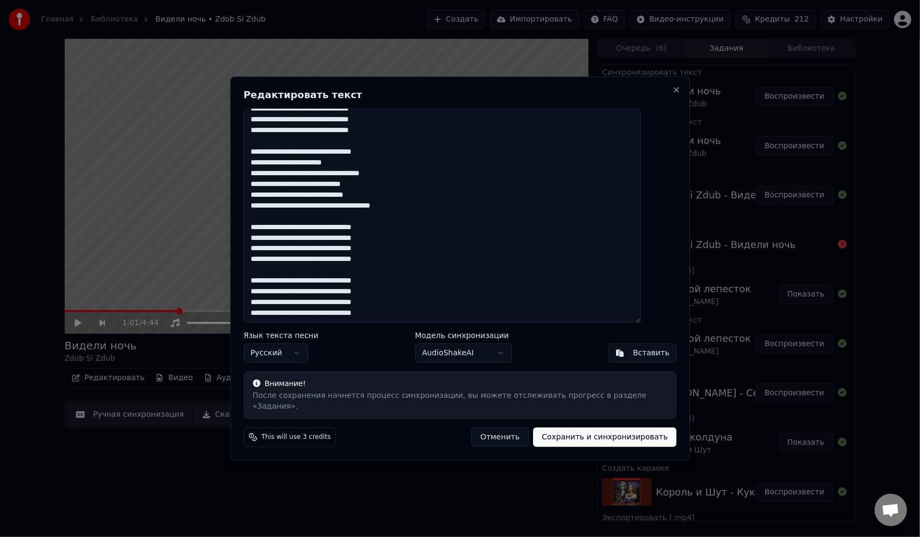
click at [311, 268] on textarea at bounding box center [443, 215] width 398 height 214
click at [407, 234] on textarea at bounding box center [443, 215] width 398 height 214
click at [414, 244] on textarea at bounding box center [443, 215] width 398 height 214
click at [414, 255] on textarea at bounding box center [443, 215] width 398 height 214
click at [415, 267] on textarea at bounding box center [443, 215] width 398 height 214
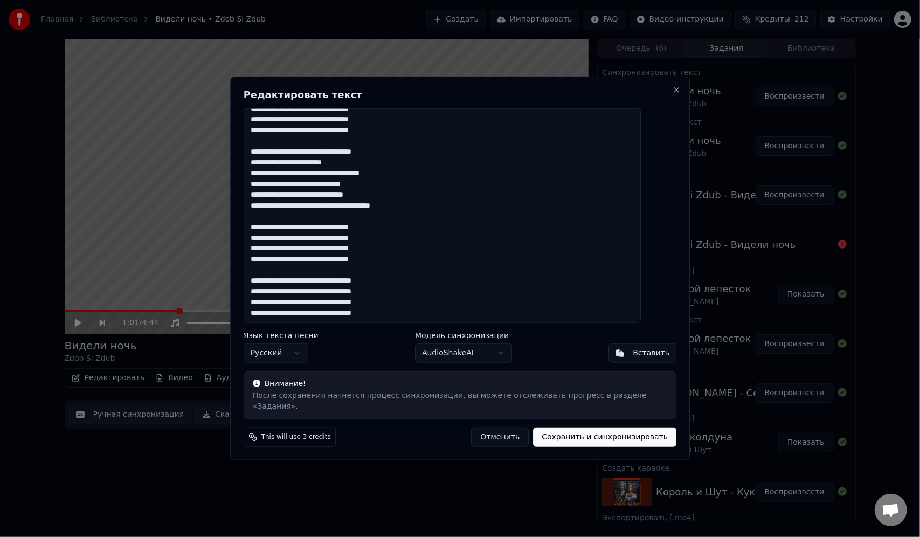
drag, startPoint x: 356, startPoint y: 287, endPoint x: 372, endPoint y: 287, distance: 16.2
click at [372, 287] on textarea at bounding box center [443, 215] width 398 height 214
drag, startPoint x: 356, startPoint y: 295, endPoint x: 373, endPoint y: 297, distance: 16.8
click at [373, 297] on textarea at bounding box center [443, 215] width 398 height 214
drag, startPoint x: 357, startPoint y: 307, endPoint x: 372, endPoint y: 307, distance: 15.1
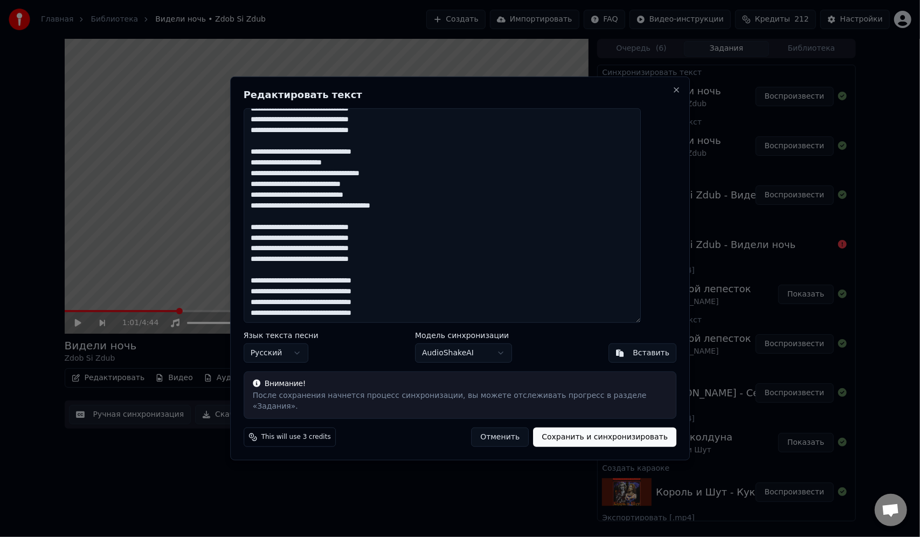
click at [372, 307] on textarea at bounding box center [443, 215] width 398 height 214
drag, startPoint x: 356, startPoint y: 317, endPoint x: 372, endPoint y: 318, distance: 16.2
click at [372, 318] on textarea at bounding box center [443, 215] width 398 height 214
drag, startPoint x: 295, startPoint y: 286, endPoint x: 311, endPoint y: 287, distance: 16.2
click at [311, 287] on textarea at bounding box center [443, 215] width 398 height 214
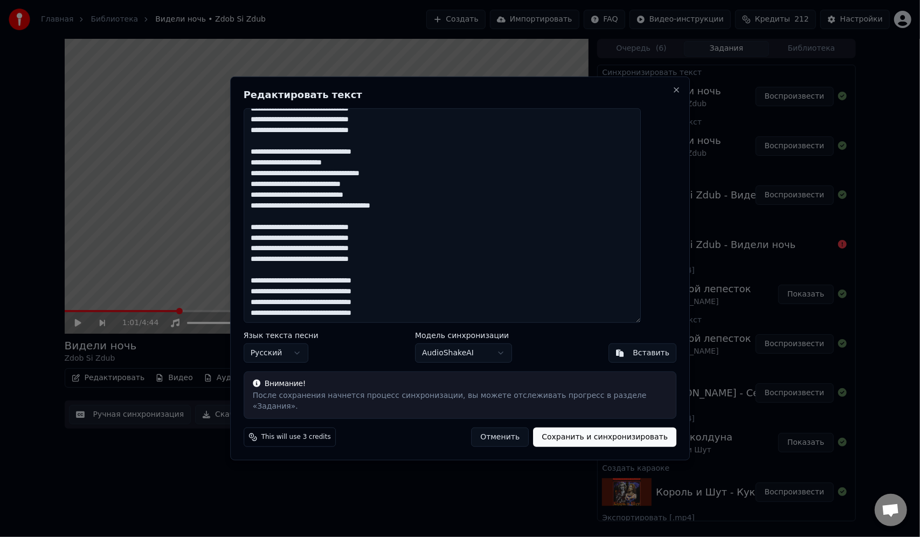
drag, startPoint x: 295, startPoint y: 296, endPoint x: 311, endPoint y: 297, distance: 16.8
click at [311, 297] on textarea at bounding box center [443, 215] width 398 height 214
drag, startPoint x: 295, startPoint y: 308, endPoint x: 311, endPoint y: 308, distance: 16.7
click at [311, 308] on textarea at bounding box center [443, 215] width 398 height 214
drag, startPoint x: 296, startPoint y: 318, endPoint x: 311, endPoint y: 318, distance: 15.1
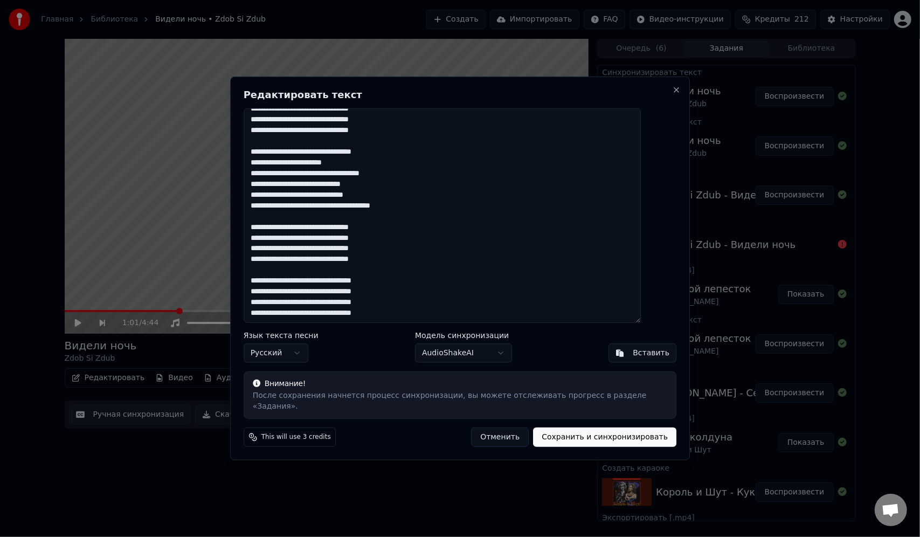
click at [311, 318] on textarea at bounding box center [443, 215] width 398 height 214
click at [413, 285] on textarea at bounding box center [443, 215] width 398 height 214
click at [419, 297] on textarea at bounding box center [443, 215] width 398 height 214
click at [414, 313] on textarea at bounding box center [443, 215] width 398 height 214
click at [412, 321] on textarea at bounding box center [443, 215] width 398 height 214
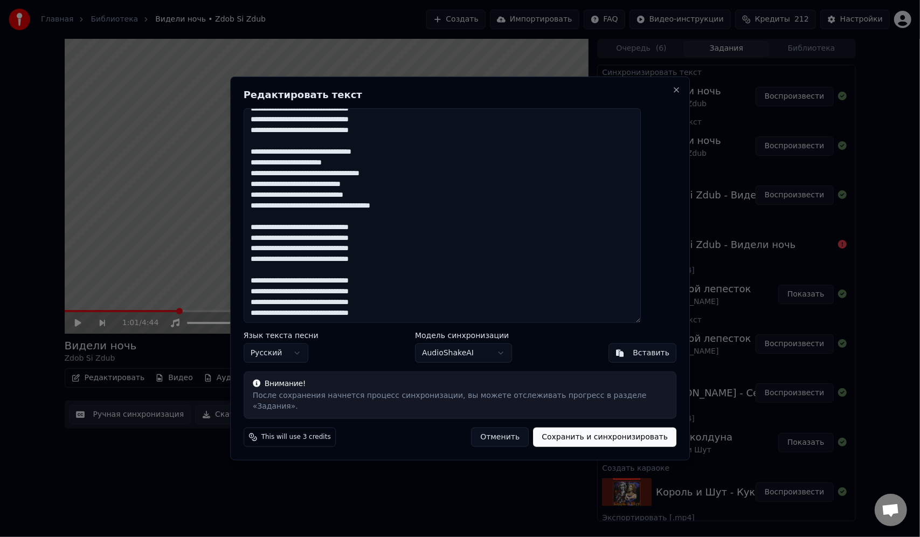
type textarea "**********"
click at [564, 434] on button "Сохранить и синхронизировать" at bounding box center [604, 436] width 143 height 19
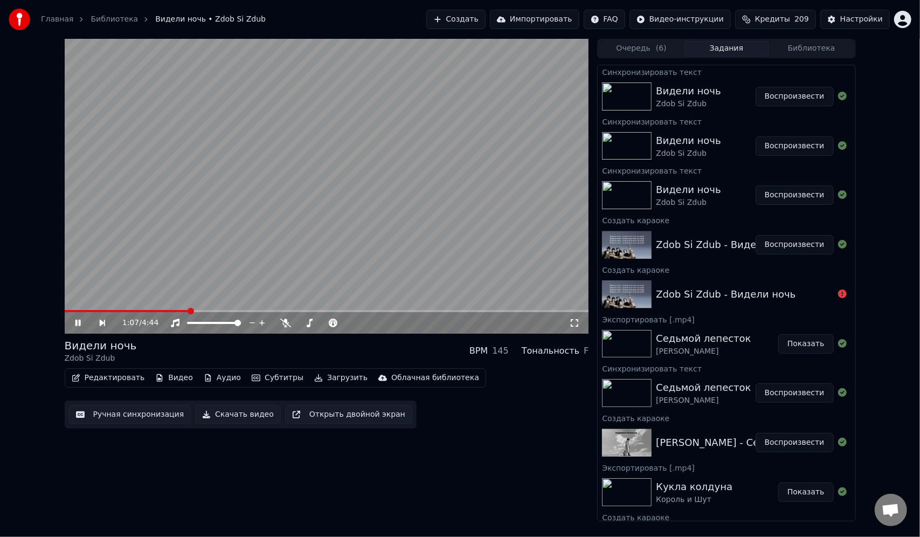
click at [785, 100] on button "Воспроизвести" at bounding box center [795, 96] width 78 height 19
click at [283, 313] on div "2:03 / 4:44" at bounding box center [327, 323] width 524 height 22
click at [281, 310] on span at bounding box center [174, 311] width 218 height 2
click at [276, 310] on span at bounding box center [174, 311] width 218 height 2
click at [531, 310] on span at bounding box center [327, 311] width 524 height 2
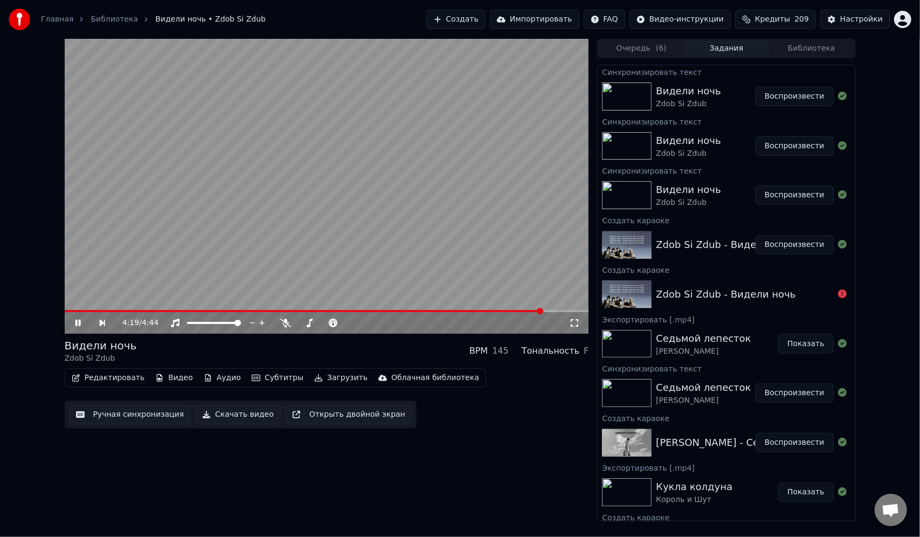
click at [542, 311] on span at bounding box center [327, 311] width 524 height 2
click at [553, 313] on div "4:19 / 4:44" at bounding box center [327, 323] width 524 height 22
click at [558, 313] on div "4:19 / 4:44" at bounding box center [327, 323] width 524 height 22
click at [559, 310] on span at bounding box center [327, 311] width 524 height 2
click at [574, 310] on span at bounding box center [327, 311] width 524 height 2
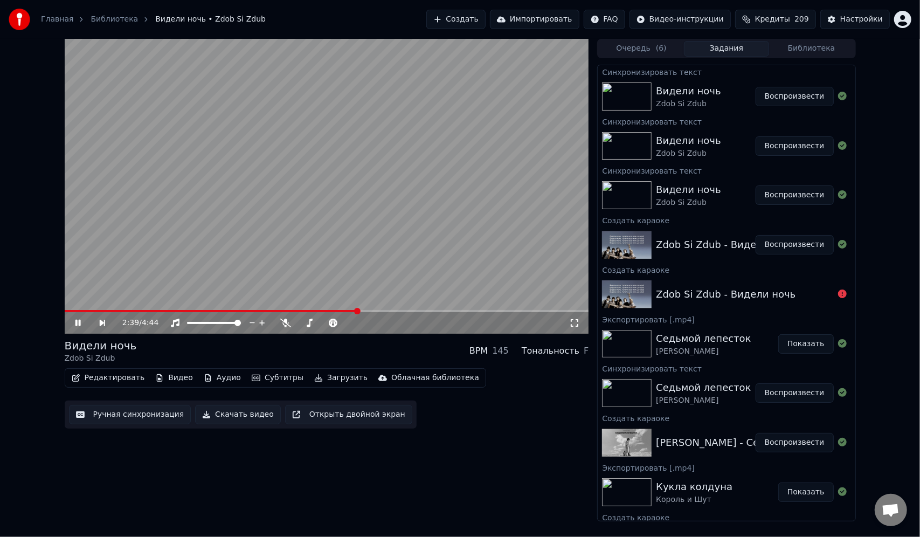
click at [358, 311] on span at bounding box center [212, 311] width 294 height 2
click at [80, 322] on icon at bounding box center [77, 323] width 5 height 6
click at [273, 380] on button "Субтитры" at bounding box center [277, 377] width 60 height 15
click at [214, 453] on div "2:41 / 4:44 Видели ночь Zdob Si Zdub BPM 145 Тональность F Редактировать Видео …" at bounding box center [327, 280] width 524 height 482
click at [117, 379] on button "Редактировать" at bounding box center [108, 377] width 82 height 15
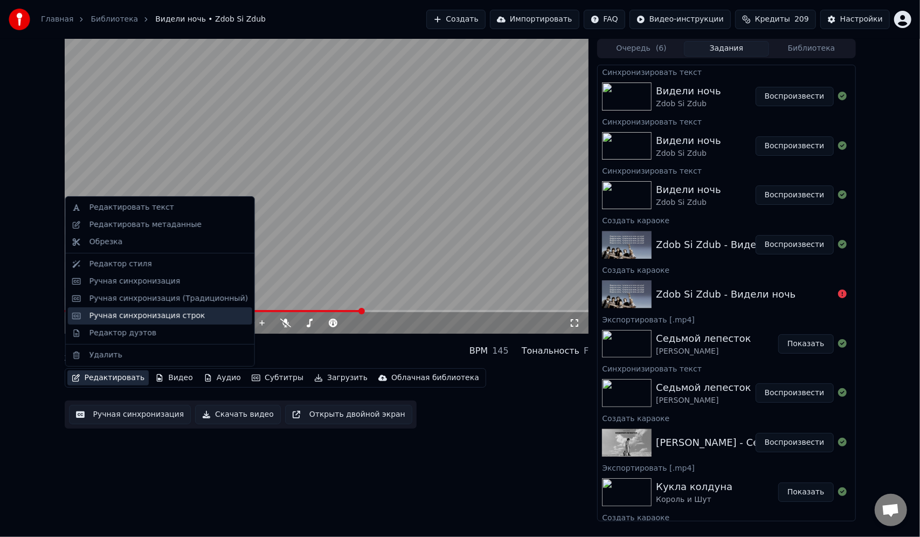
click at [150, 319] on div "Ручная синхронизация строк" at bounding box center [147, 315] width 116 height 11
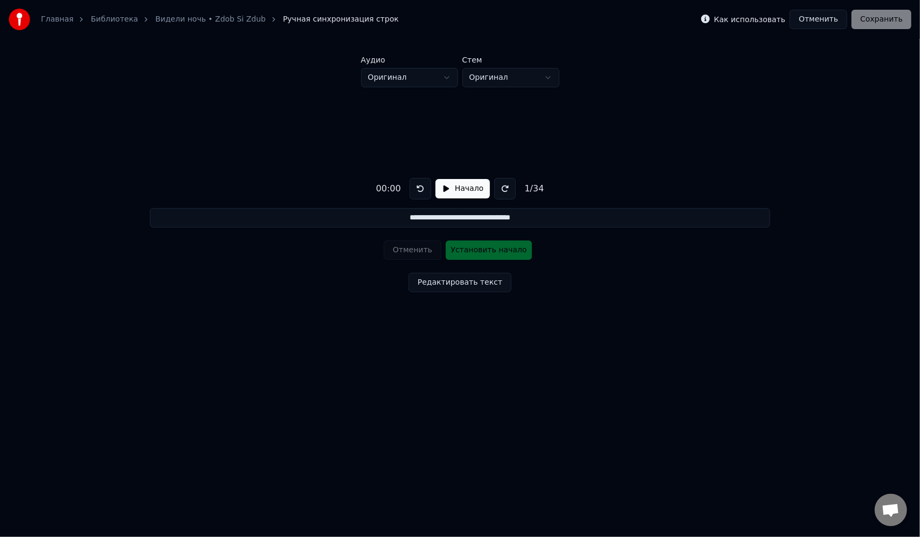
click at [503, 190] on button at bounding box center [505, 189] width 22 height 22
click at [494, 190] on button at bounding box center [505, 189] width 22 height 22
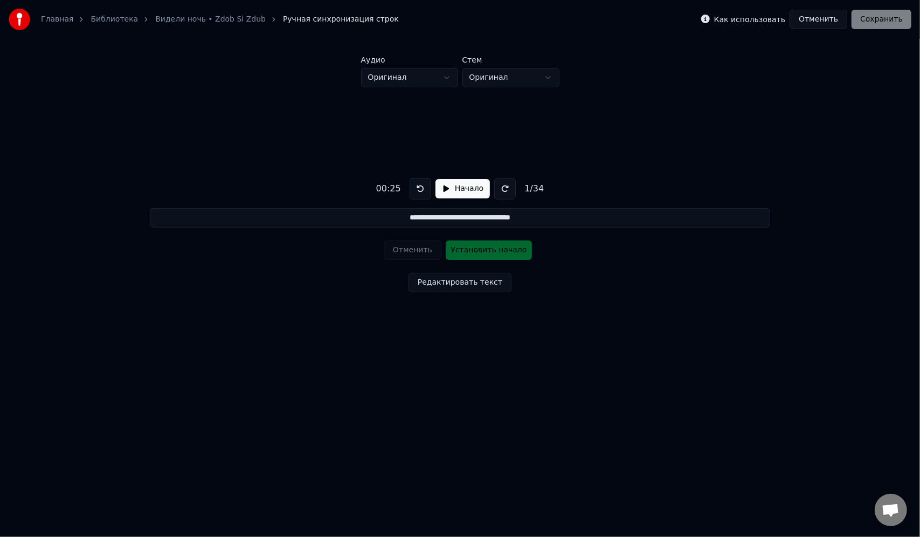
click at [494, 190] on button at bounding box center [505, 189] width 22 height 22
click at [457, 285] on button "Редактировать текст" at bounding box center [459, 282] width 103 height 19
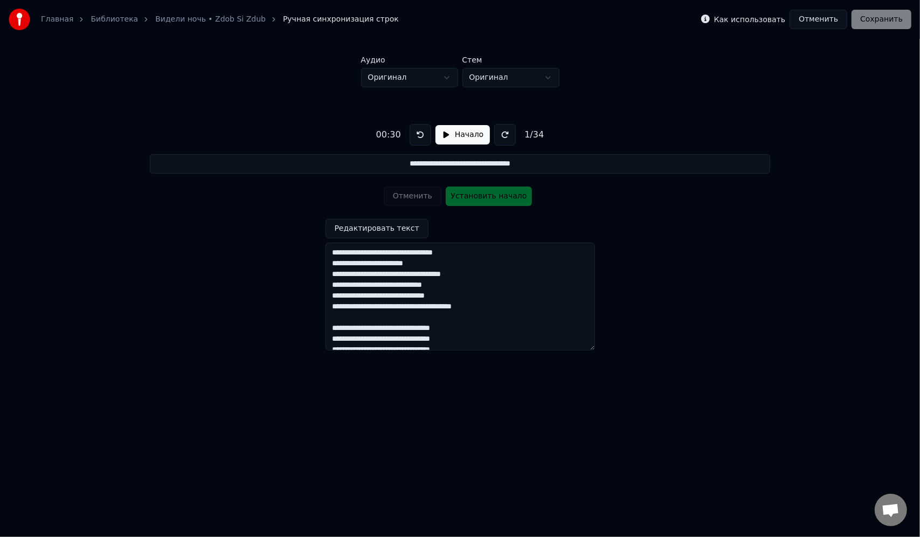
click at [416, 196] on div "Отменить Установить начало" at bounding box center [460, 196] width 153 height 28
click at [455, 166] on input "**********" at bounding box center [460, 163] width 620 height 19
click at [418, 283] on textarea at bounding box center [459, 296] width 269 height 108
click at [472, 163] on input "**********" at bounding box center [460, 163] width 620 height 19
click at [524, 135] on div "1 / 34" at bounding box center [534, 134] width 28 height 13
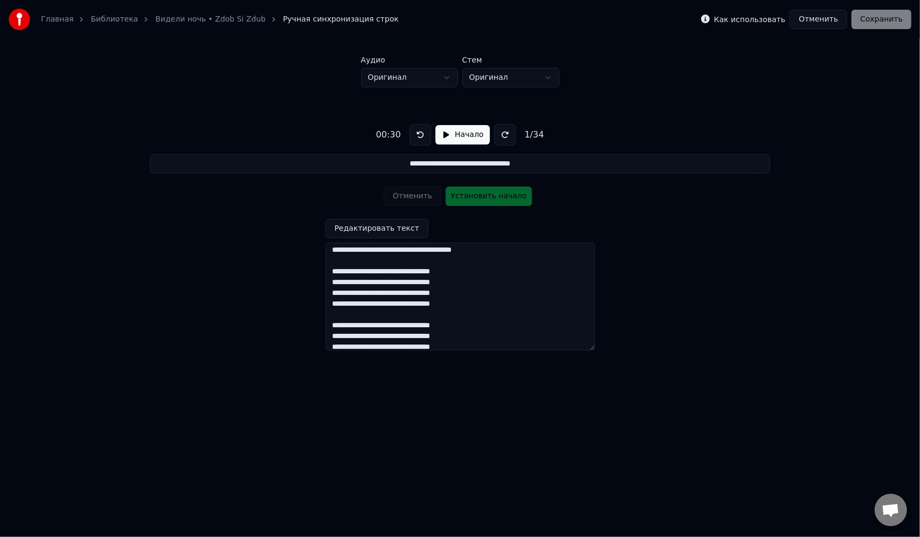
scroll to position [332, 0]
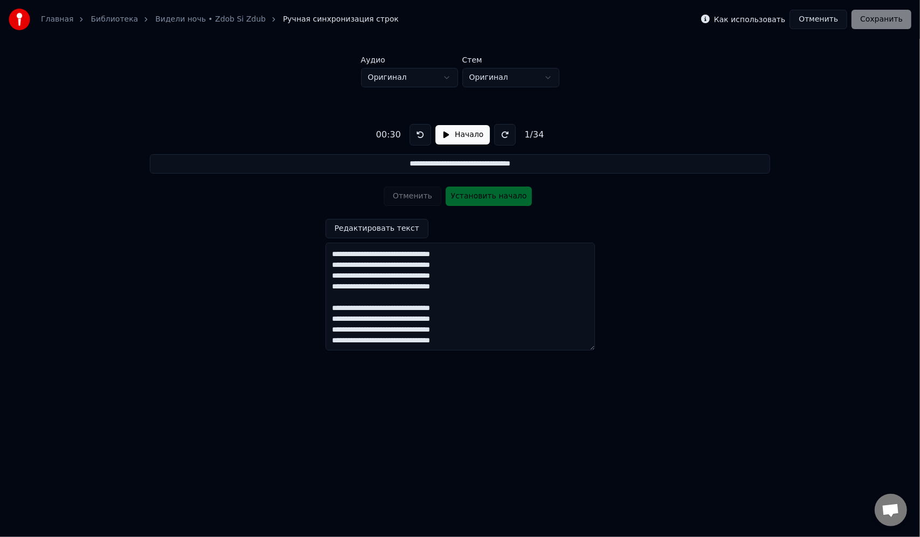
click at [415, 136] on button at bounding box center [421, 135] width 22 height 22
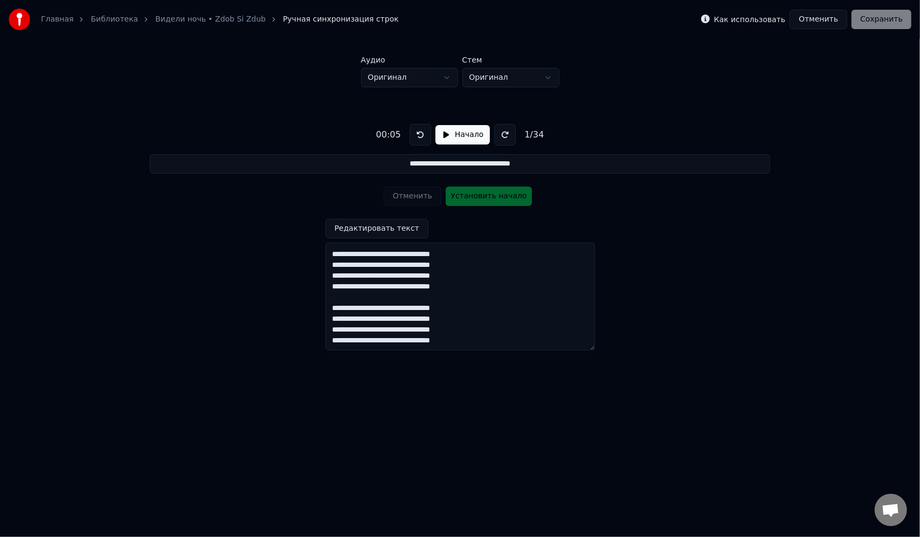
click at [415, 136] on button at bounding box center [421, 135] width 22 height 22
click at [442, 80] on html "**********" at bounding box center [460, 198] width 920 height 396
click at [447, 78] on html "**********" at bounding box center [460, 198] width 920 height 396
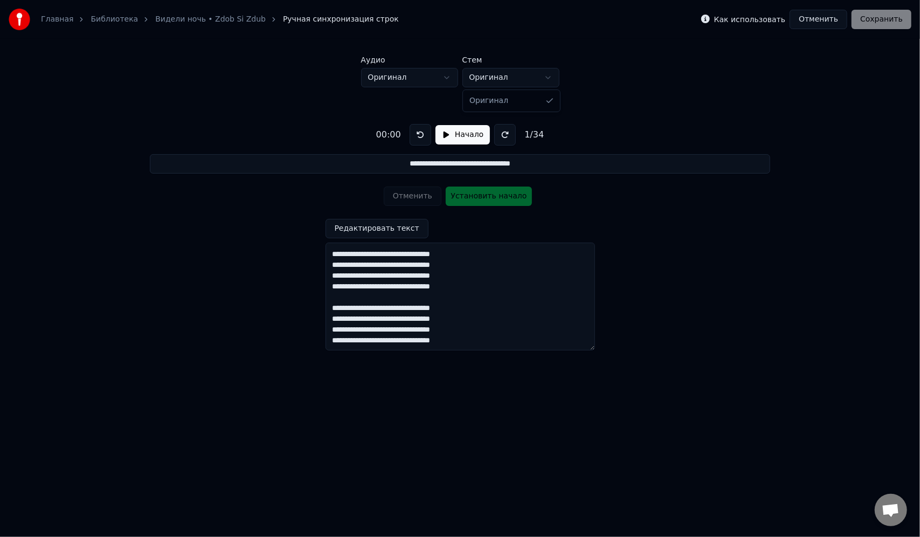
click at [498, 78] on html "**********" at bounding box center [460, 198] width 920 height 396
